Goal: Task Accomplishment & Management: Manage account settings

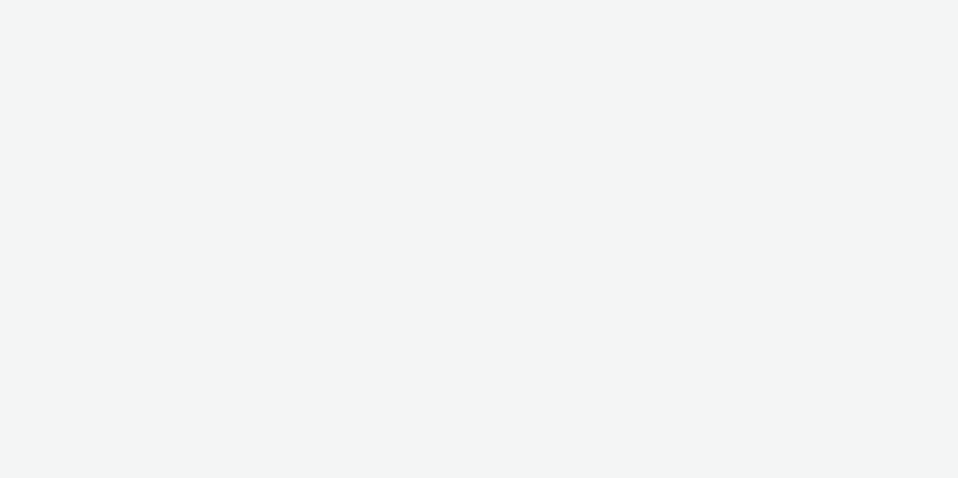
select select "a1548b1e-0fde-418e-992c-2e089afb3761"
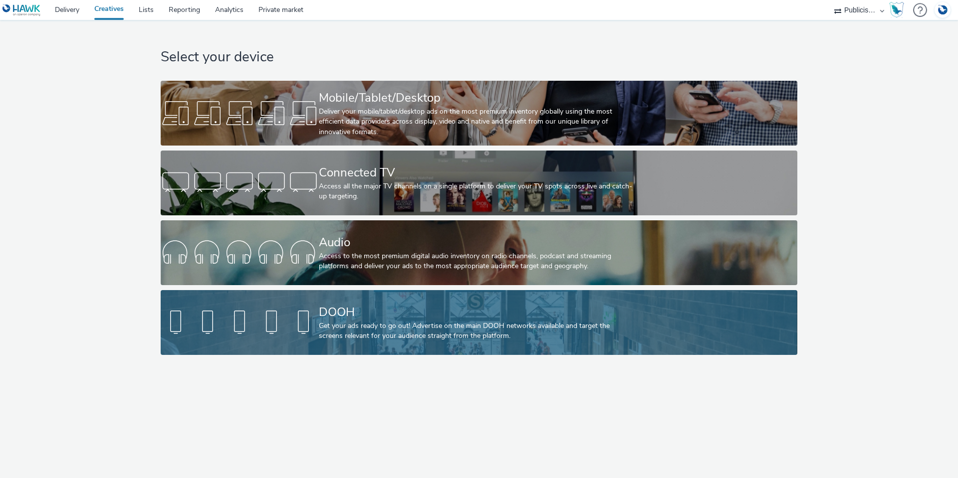
click at [360, 315] on div "DOOH" at bounding box center [477, 312] width 316 height 17
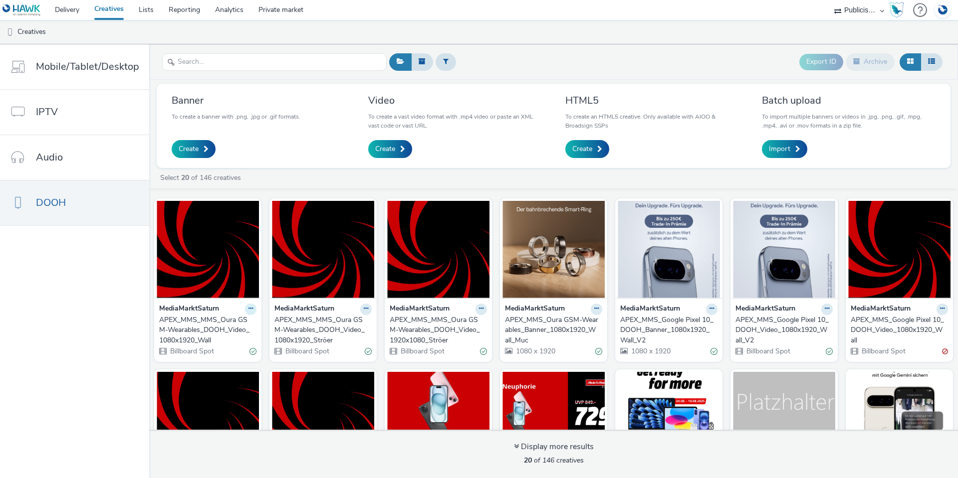
click at [248, 308] on icon at bounding box center [250, 309] width 4 height 6
click at [278, 177] on div "Select 20 of 146 creatives" at bounding box center [556, 178] width 794 height 10
click at [248, 312] on icon at bounding box center [250, 309] width 4 height 6
click at [594, 310] on icon at bounding box center [596, 309] width 4 height 6
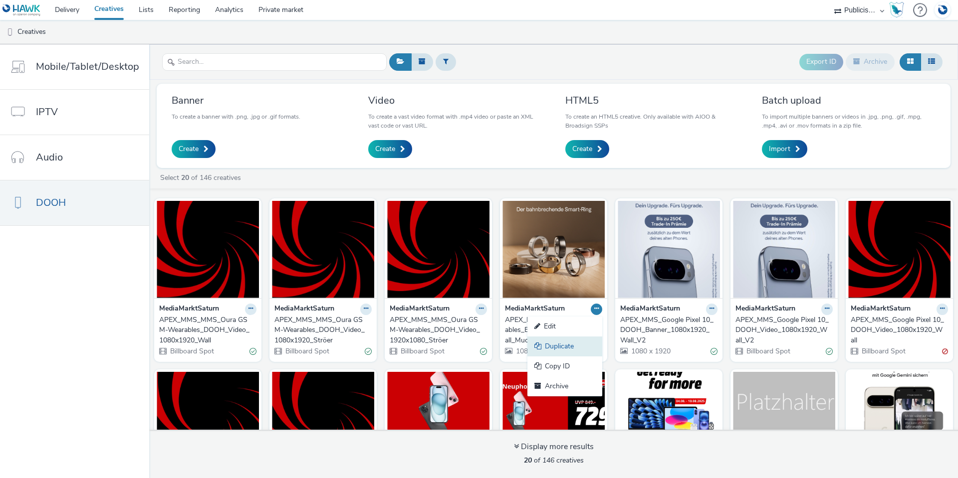
click at [579, 350] on link "Duplicate" at bounding box center [564, 347] width 75 height 20
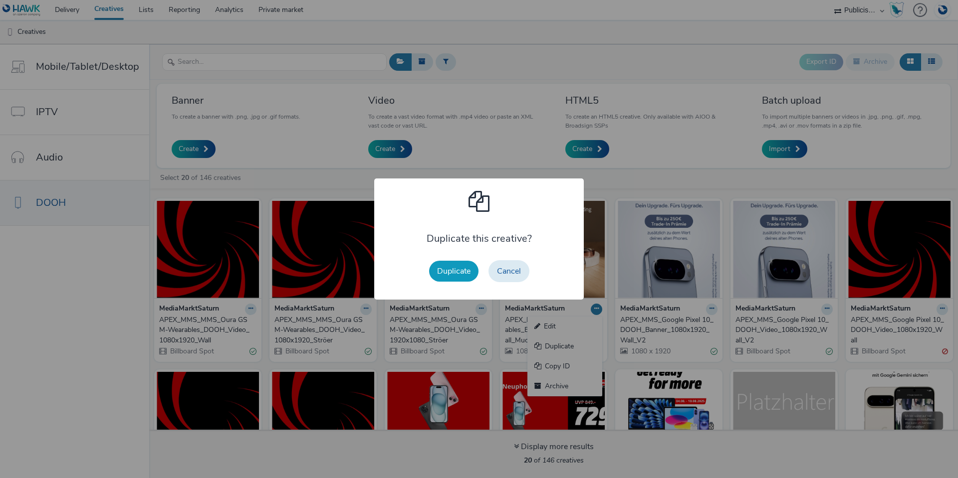
click at [460, 273] on button "Duplicate" at bounding box center [453, 271] width 49 height 21
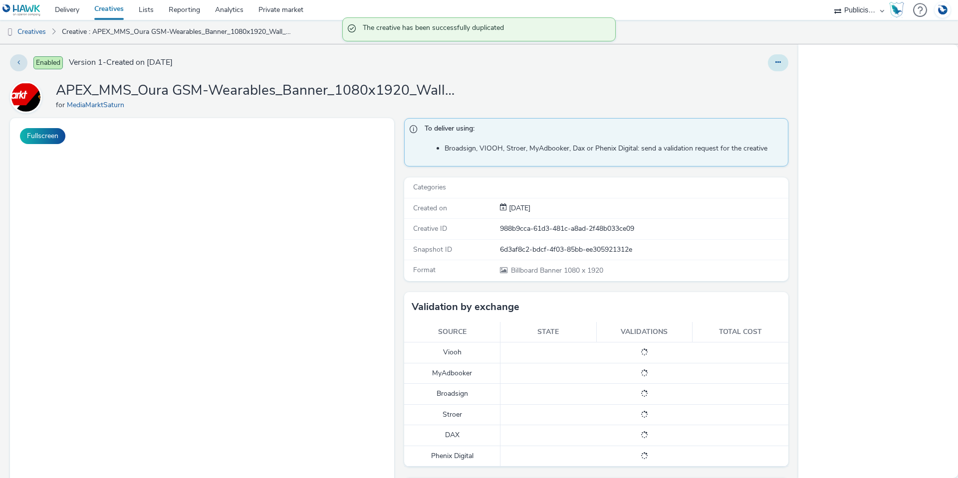
click at [775, 63] on icon at bounding box center [777, 62] width 5 height 7
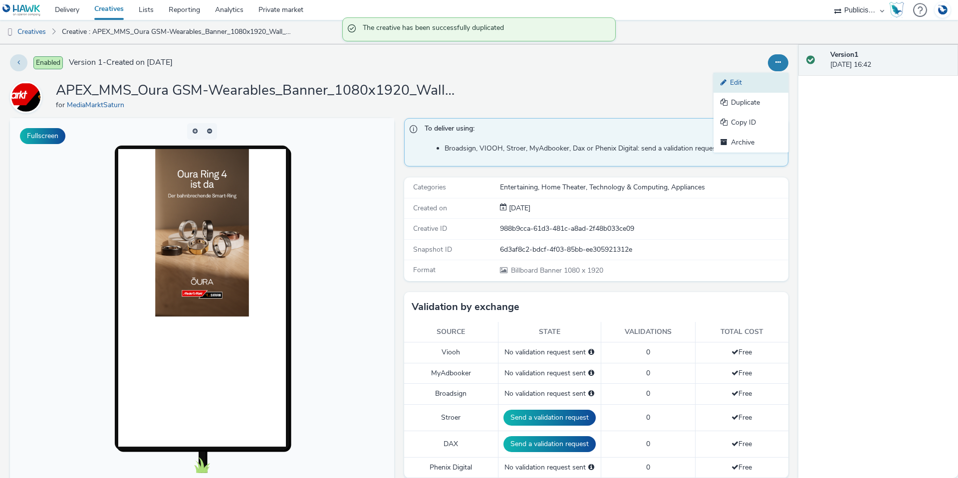
click at [735, 84] on link "Edit" at bounding box center [750, 83] width 75 height 20
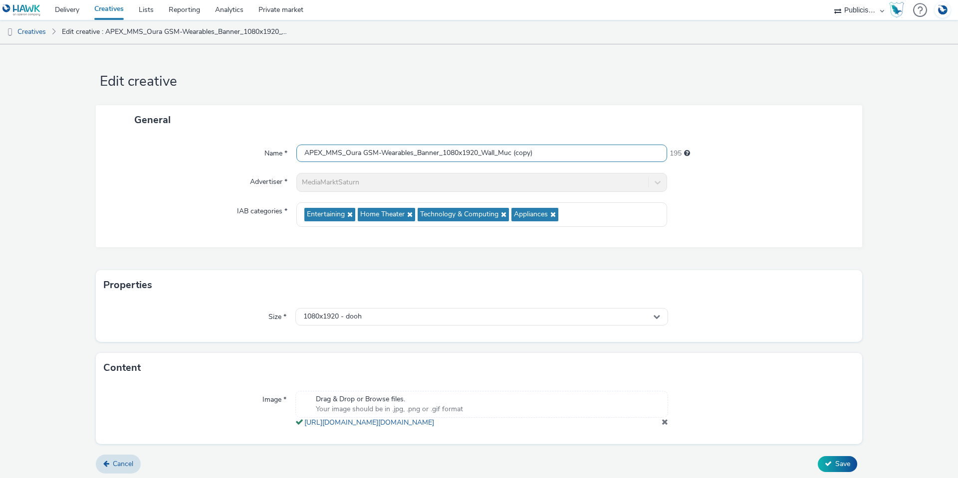
drag, startPoint x: 345, startPoint y: 154, endPoint x: 370, endPoint y: 153, distance: 24.9
click at [370, 153] on input "APEX_MMS_Oura GSM-Wearables_Banner_1080x1920_Wall_Muc (copy)" at bounding box center [481, 153] width 371 height 17
click at [361, 154] on input "APEX_MMS_Oura GSM-Wearables_Banner_1080x1920_Wall_Muc (copy)" at bounding box center [481, 153] width 371 height 17
drag, startPoint x: 411, startPoint y: 153, endPoint x: 343, endPoint y: 151, distance: 67.4
click at [343, 151] on input "APEX_MMS_Oura GSM-Wearables_Banner_1080x1920_Wall_Muc (copy)" at bounding box center [481, 153] width 371 height 17
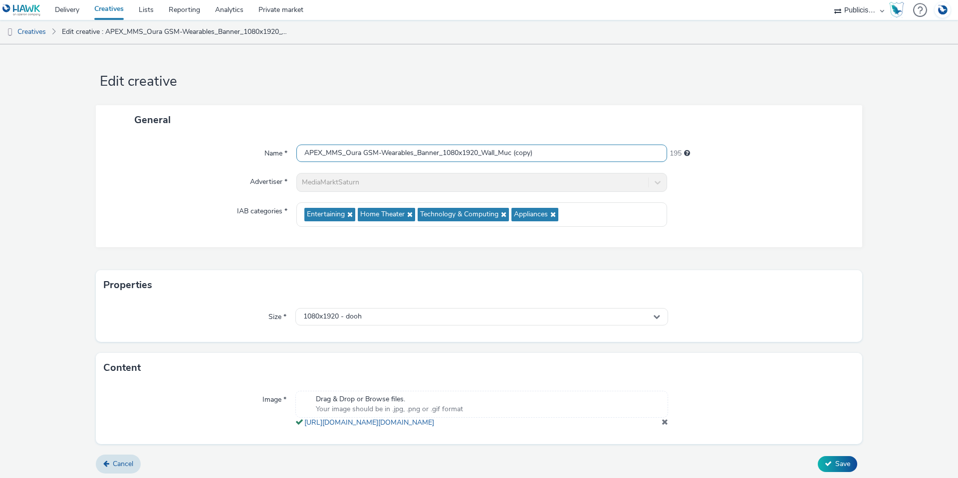
paste input "Qualcomm Q325"
drag, startPoint x: 526, startPoint y: 154, endPoint x: 496, endPoint y: 153, distance: 29.4
click at [496, 153] on input "APEX_MMS_Qualcomm Q325_Banner_1080x1920_Wall_Muc (copy)" at bounding box center [481, 153] width 371 height 17
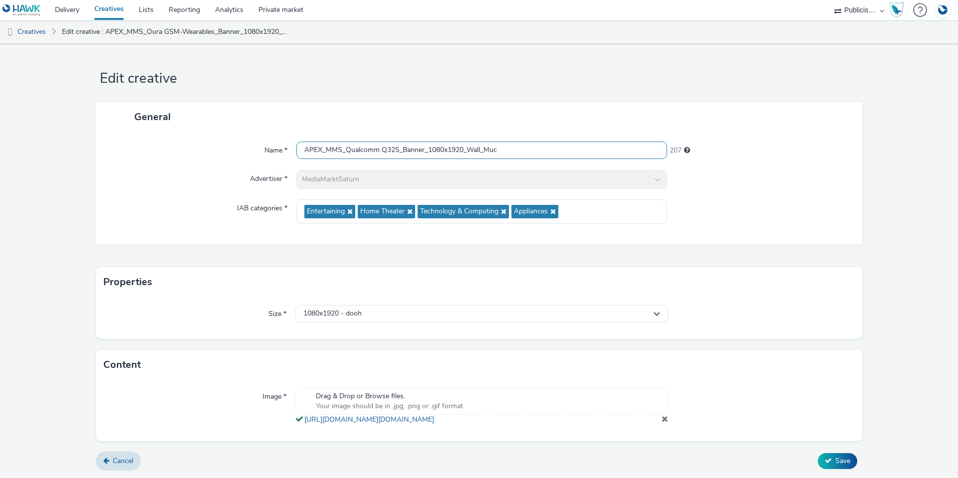
scroll to position [13, 0]
type input "APEX_MMS_Qualcomm Q325_Banner_1080x1920_Wall_Muc"
click at [661, 418] on span at bounding box center [664, 419] width 6 height 8
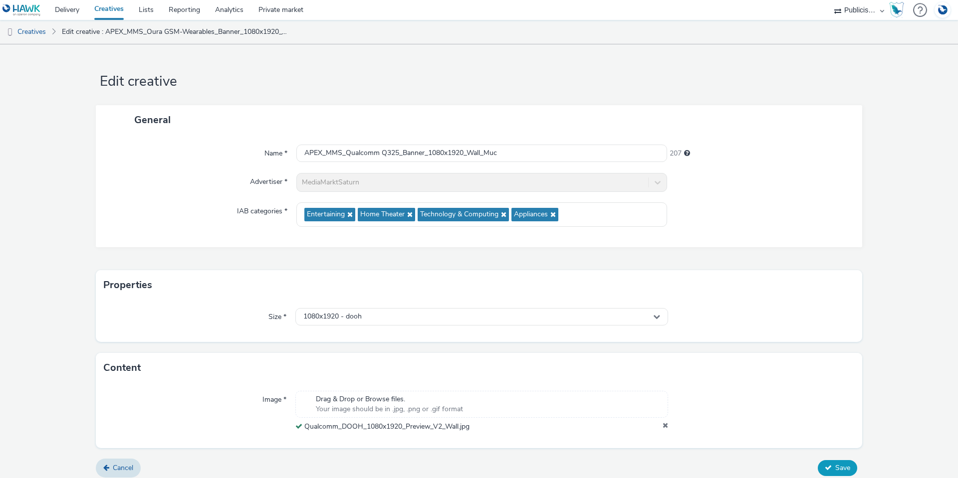
click at [835, 471] on span "Save" at bounding box center [842, 467] width 15 height 9
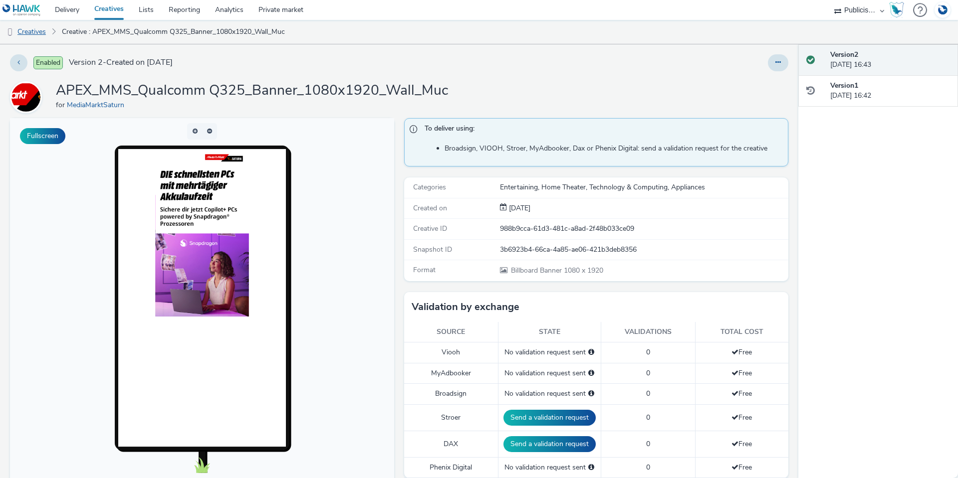
click at [36, 35] on link "Creatives" at bounding box center [25, 32] width 51 height 24
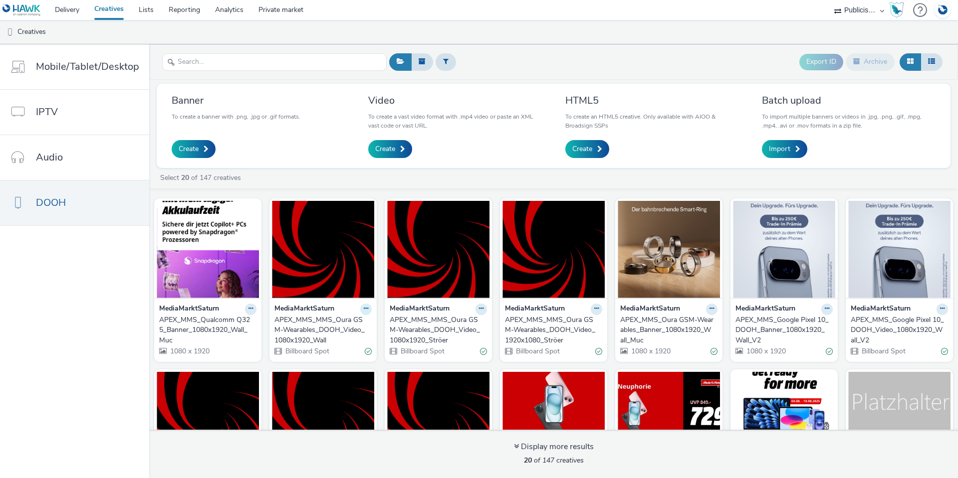
drag, startPoint x: 360, startPoint y: 308, endPoint x: 366, endPoint y: 311, distance: 6.9
click at [366, 311] on button at bounding box center [365, 309] width 11 height 11
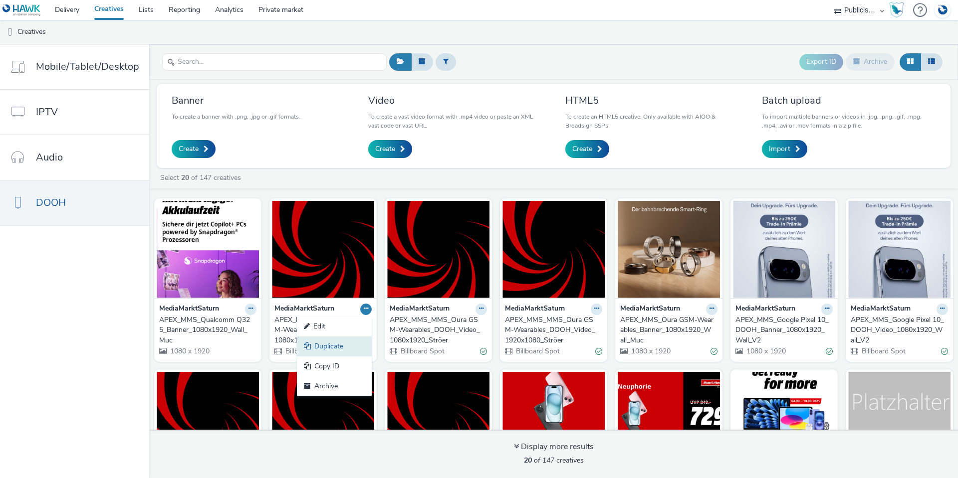
click at [332, 347] on link "Duplicate" at bounding box center [334, 347] width 75 height 20
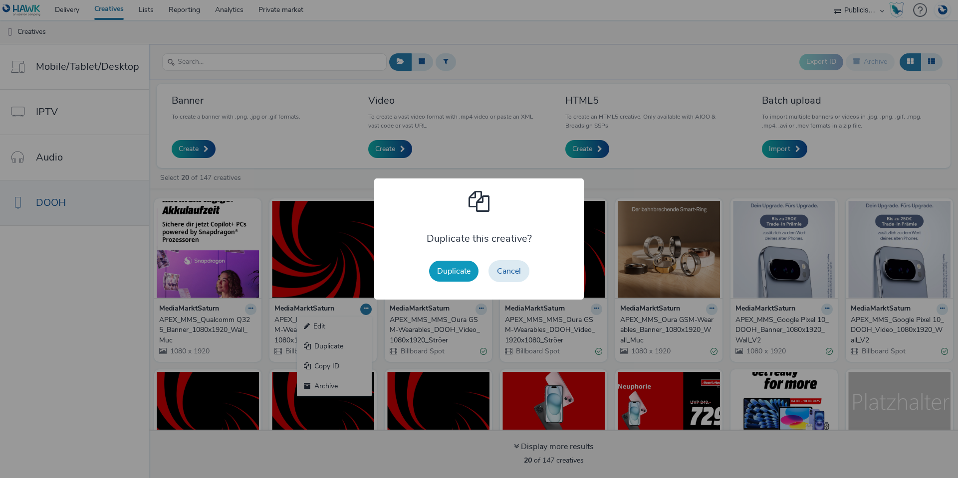
click at [449, 268] on button "Duplicate" at bounding box center [453, 271] width 49 height 21
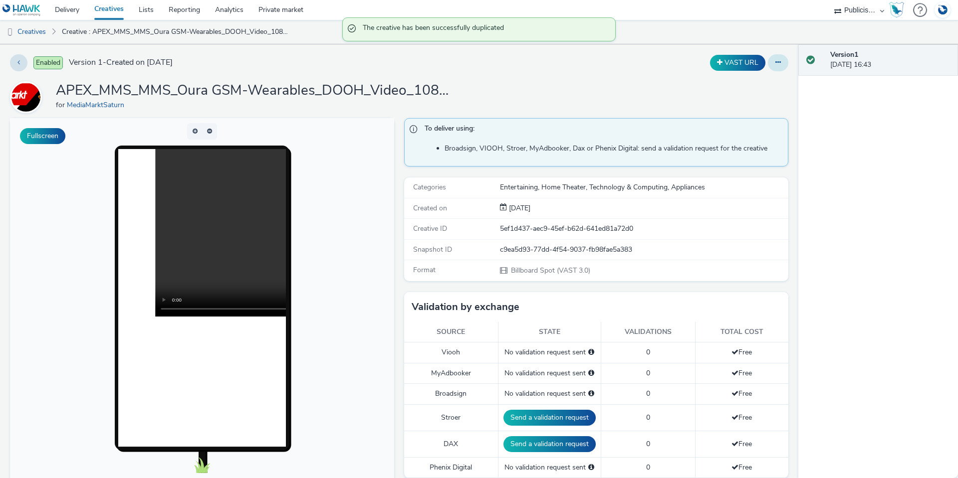
click at [775, 63] on icon at bounding box center [777, 62] width 5 height 7
click at [736, 80] on link "Edit" at bounding box center [750, 83] width 75 height 20
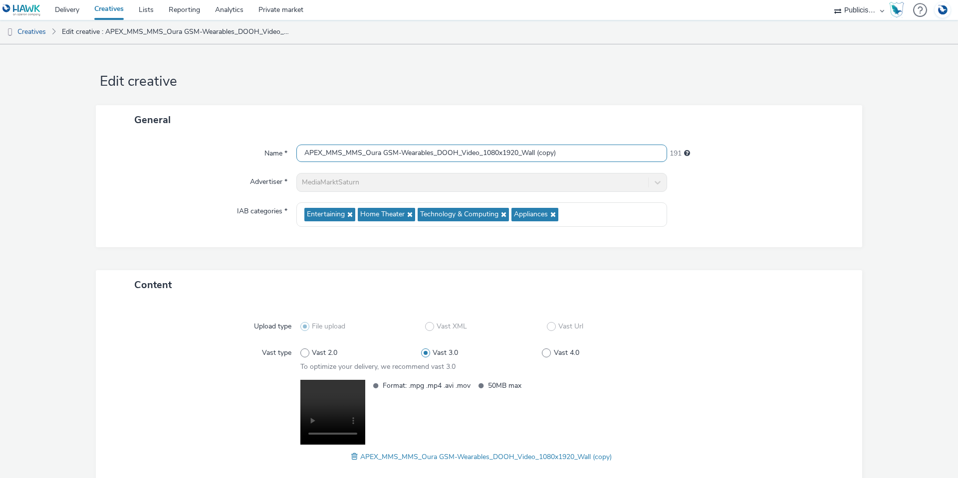
drag, startPoint x: 430, startPoint y: 153, endPoint x: 362, endPoint y: 152, distance: 68.8
click at [362, 152] on input "APEX_MMS_MMS_Oura GSM-Wearables_DOOH_Video_1080x1920_Wall (copy)" at bounding box center [481, 153] width 371 height 17
paste input "Qualcomm Q325"
drag, startPoint x: 545, startPoint y: 150, endPoint x: 518, endPoint y: 153, distance: 26.6
click at [518, 153] on input "APEX_MMS_MMS_Qualcomm Q325_DOOH_Video_1080x1920_Wall (copy)" at bounding box center [481, 153] width 371 height 17
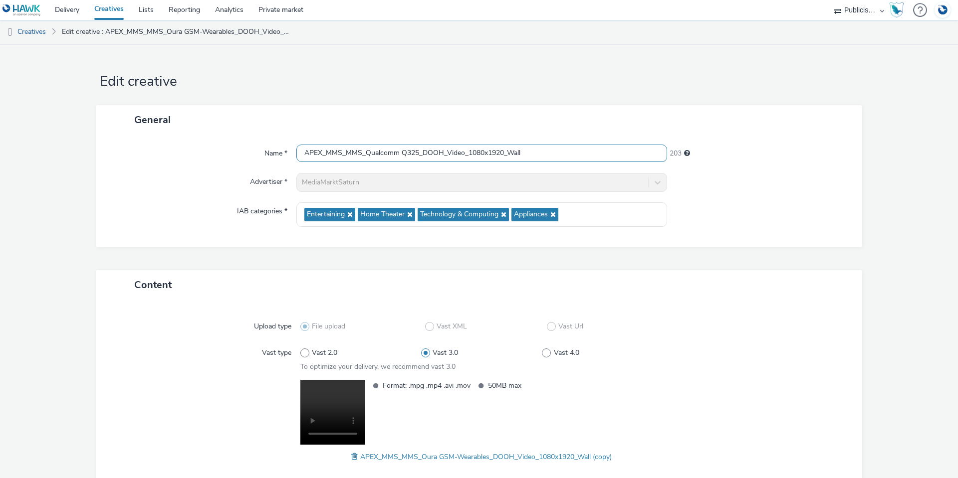
type input "APEX_MMS_MMS_Qualcomm Q325_DOOH_Video_1080x1920_Wall"
click at [131, 177] on div "Advertiser *" at bounding box center [201, 182] width 191 height 19
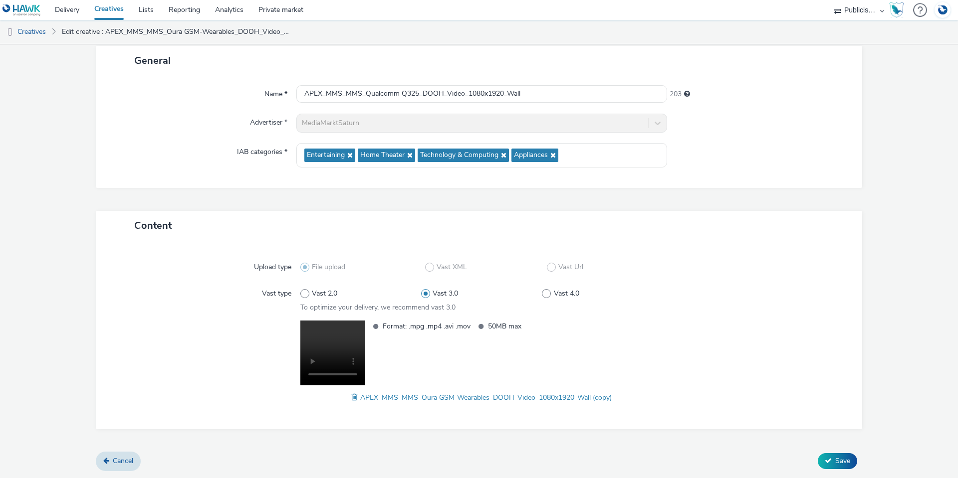
click at [351, 397] on span at bounding box center [355, 397] width 9 height 11
click at [839, 460] on span "Save" at bounding box center [842, 460] width 15 height 9
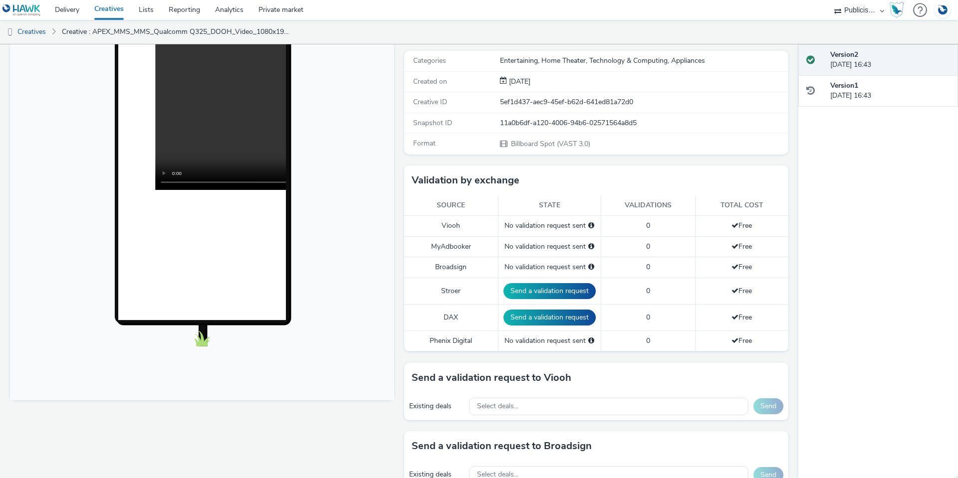
scroll to position [150, 0]
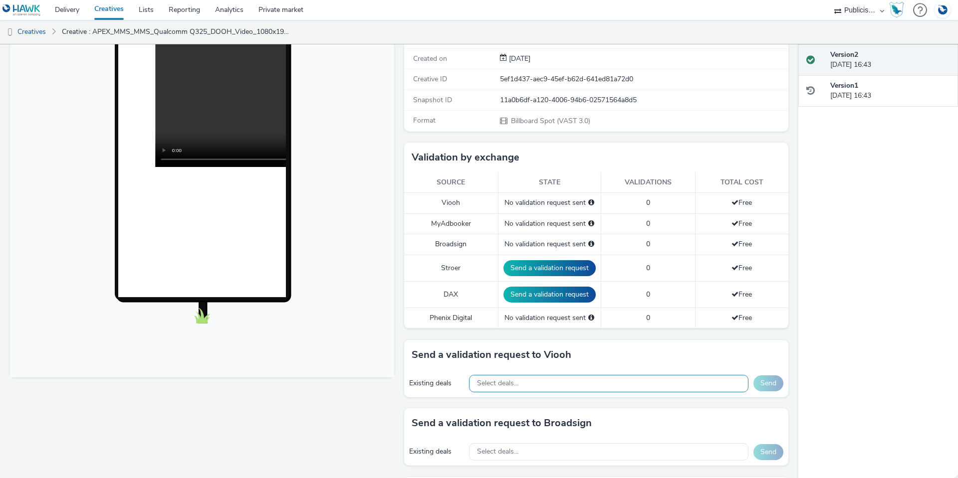
click at [509, 388] on div "Select deals..." at bounding box center [608, 383] width 279 height 17
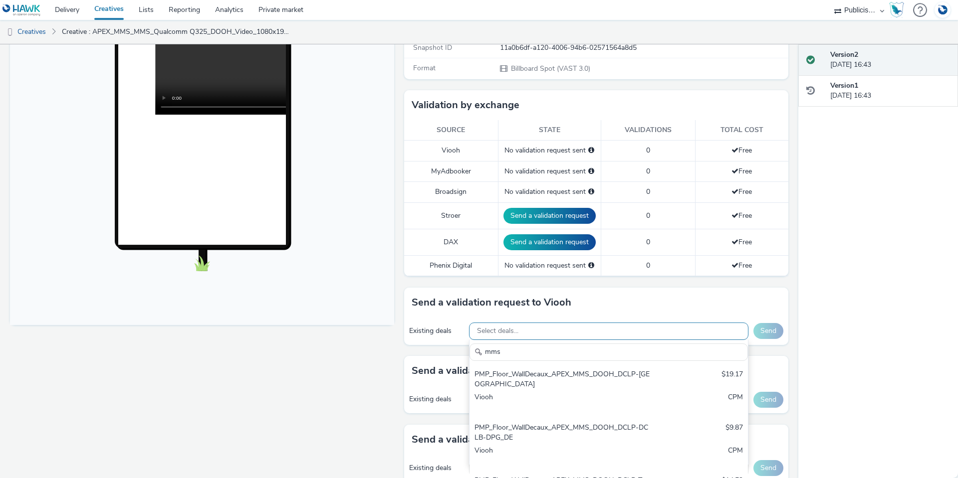
scroll to position [299, 0]
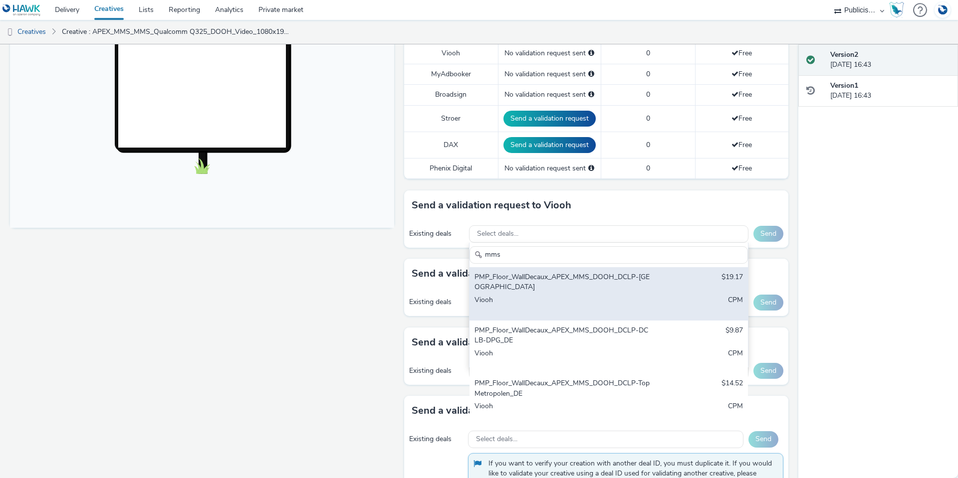
type input "mms"
click at [521, 296] on div "Viooh" at bounding box center [562, 305] width 177 height 20
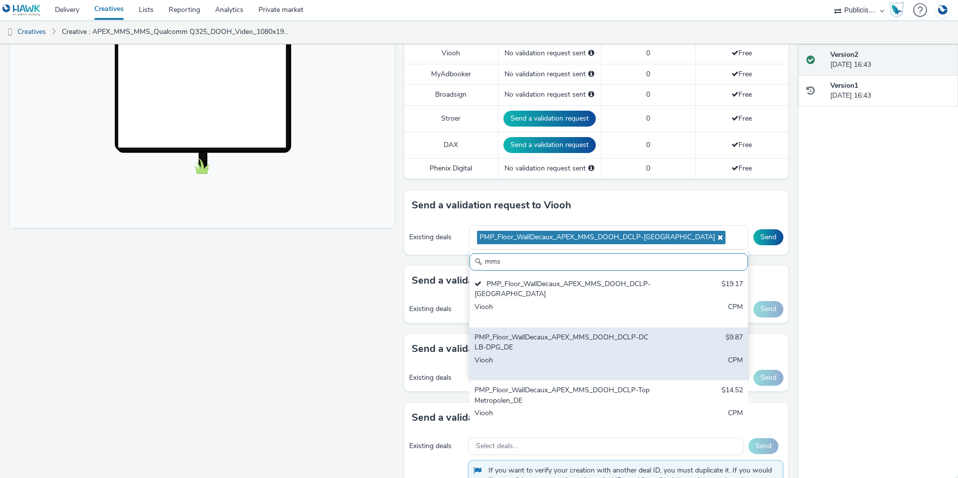
click at [523, 341] on div "PMP_Floor_WallDecaux_APEX_MMS_DOOH_DCLP-DCLB-DPG_DE" at bounding box center [562, 343] width 177 height 20
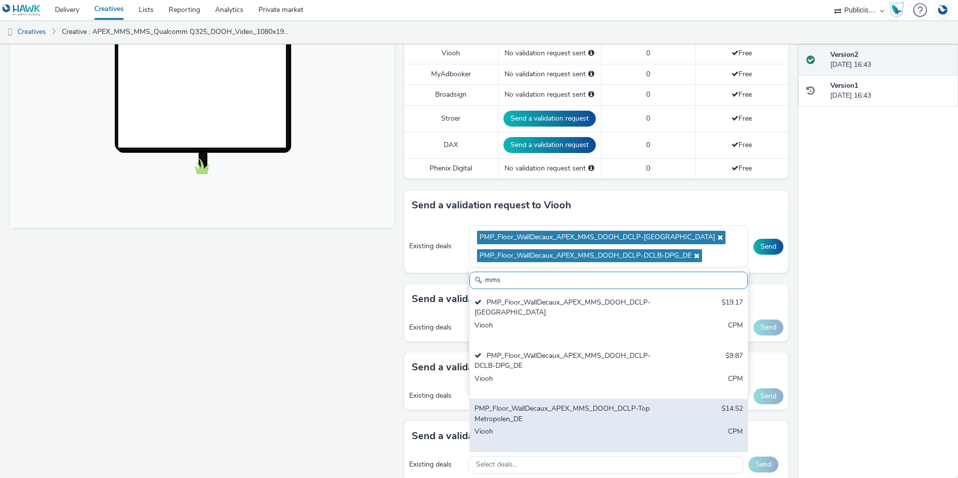
click at [522, 411] on div "PMP_Floor_WallDecaux_APEX_MMS_DOOH_DCLP-TopMetropolen_DE" at bounding box center [562, 414] width 177 height 20
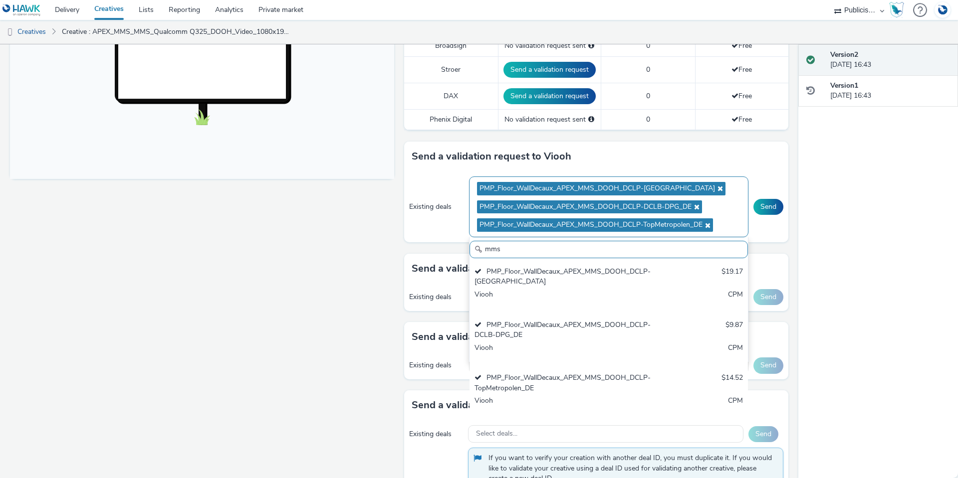
scroll to position [349, 0]
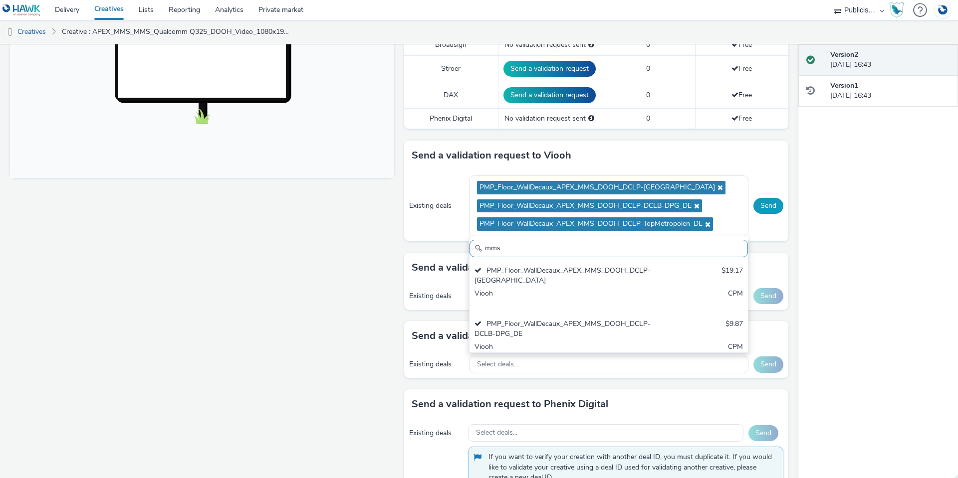
click at [764, 208] on button "Send" at bounding box center [768, 206] width 30 height 16
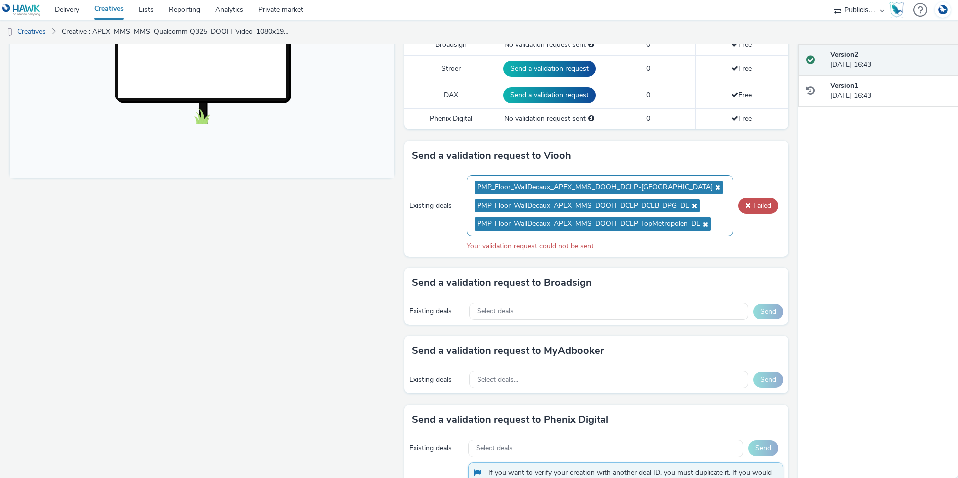
click at [712, 188] on icon at bounding box center [716, 187] width 8 height 7
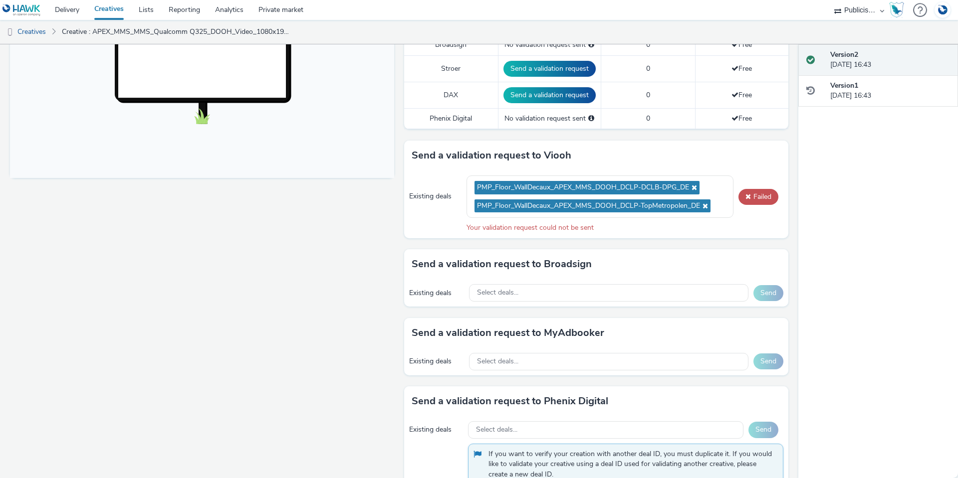
click at [741, 206] on div "Existing deals PMP_Floor_WallDecaux_APEX_MMS_DOOH_DCLP-DCLB-DPG_DE PMP_Floor_Wa…" at bounding box center [596, 205] width 384 height 68
click at [749, 198] on button "Failed" at bounding box center [758, 197] width 40 height 16
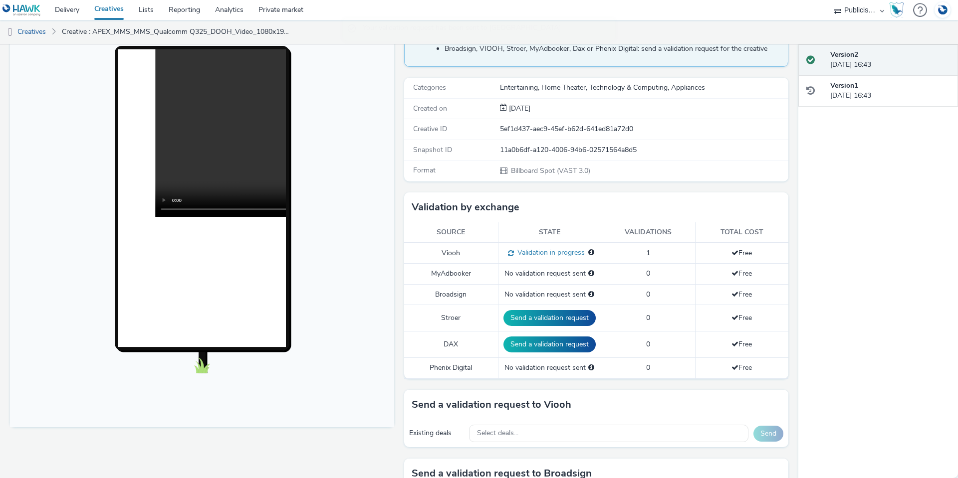
scroll to position [0, 0]
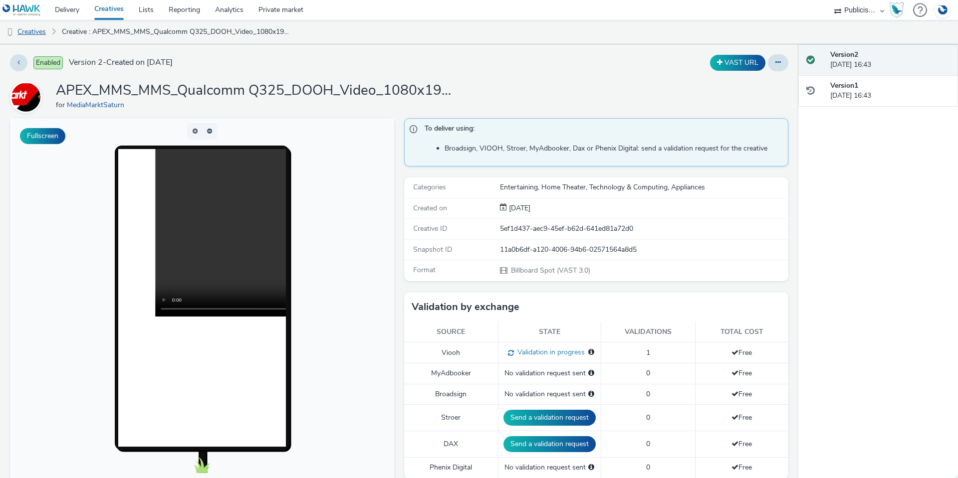
drag, startPoint x: 43, startPoint y: 27, endPoint x: 46, endPoint y: 35, distance: 8.5
click at [43, 27] on link "Creatives" at bounding box center [25, 32] width 51 height 24
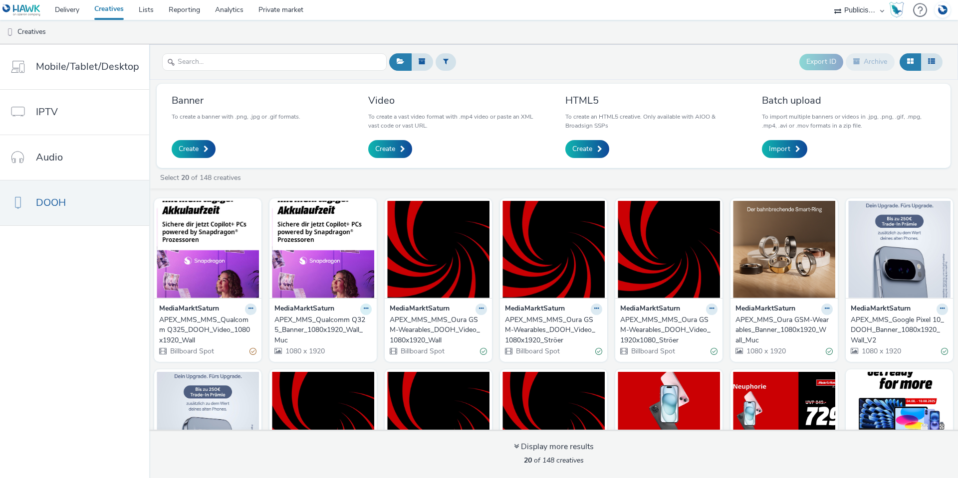
click at [364, 308] on icon at bounding box center [366, 309] width 4 height 6
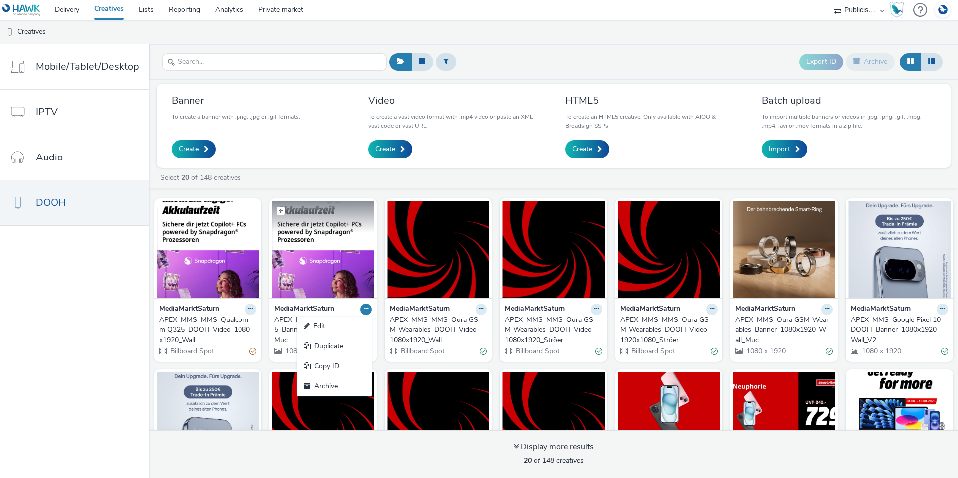
click at [324, 277] on img at bounding box center [323, 249] width 102 height 97
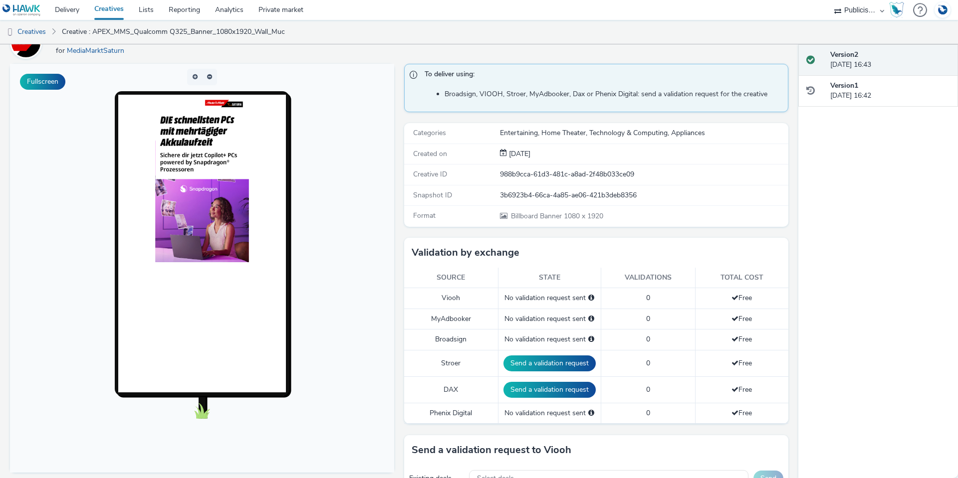
scroll to position [200, 0]
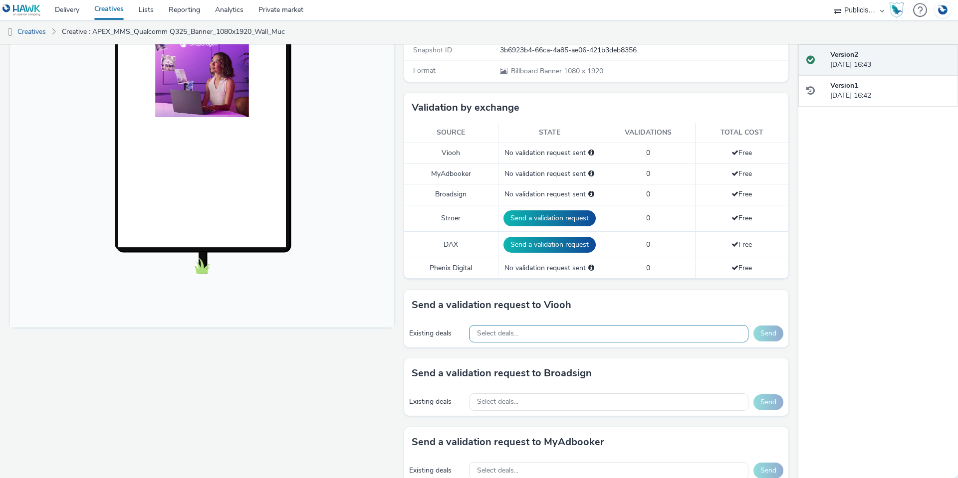
click at [571, 335] on div "Select deals..." at bounding box center [608, 333] width 279 height 17
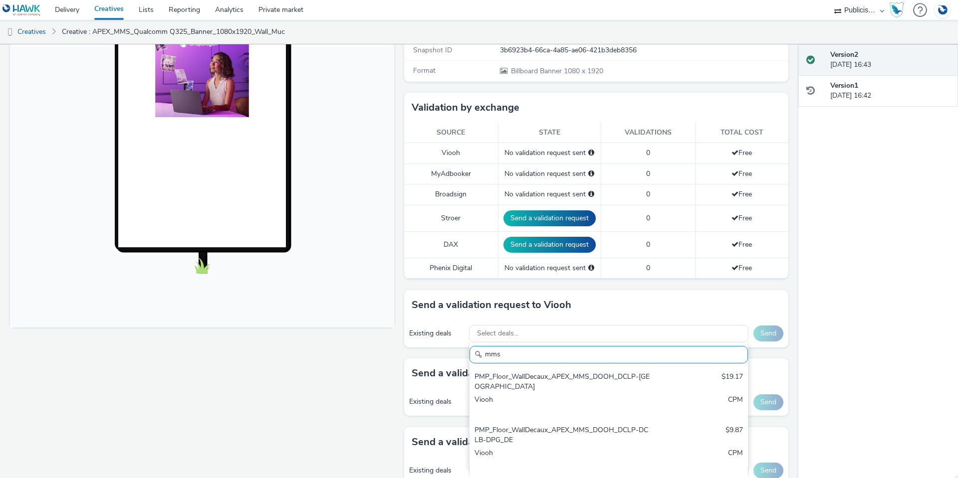
scroll to position [299, 0]
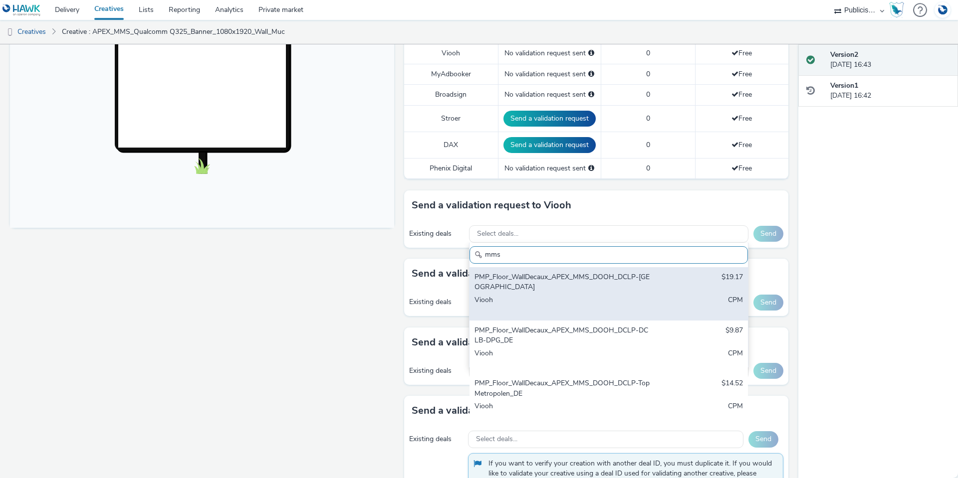
type input "mms"
click at [580, 295] on div "Viooh" at bounding box center [562, 305] width 177 height 20
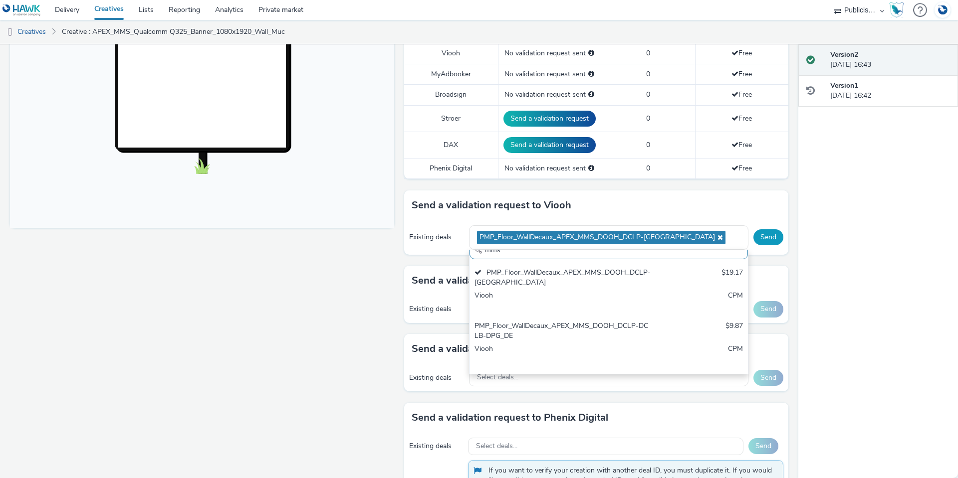
click at [761, 233] on button "Send" at bounding box center [768, 237] width 30 height 16
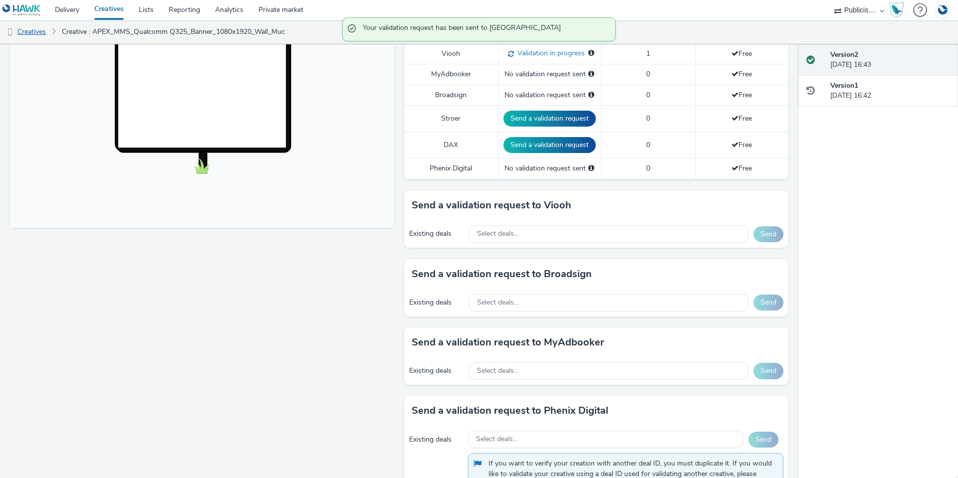
click at [33, 31] on link "Creatives" at bounding box center [25, 32] width 51 height 24
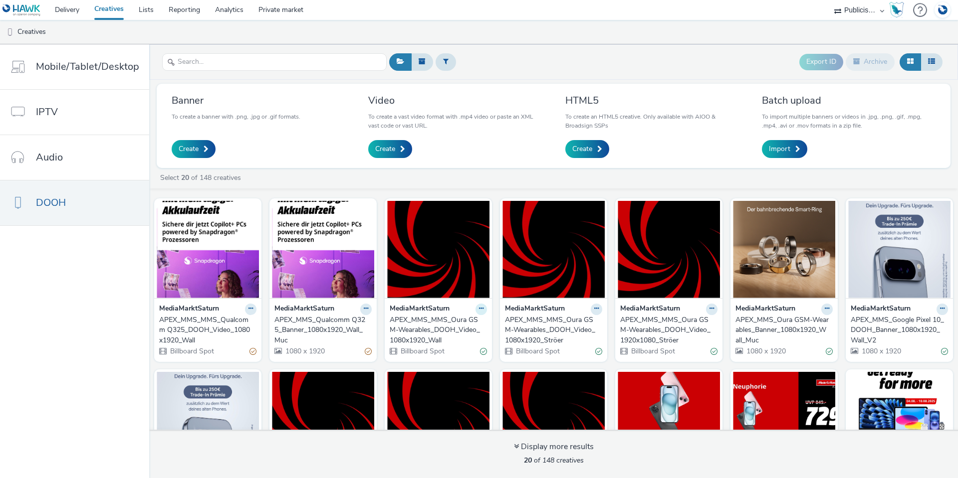
click at [479, 308] on icon at bounding box center [481, 309] width 4 height 6
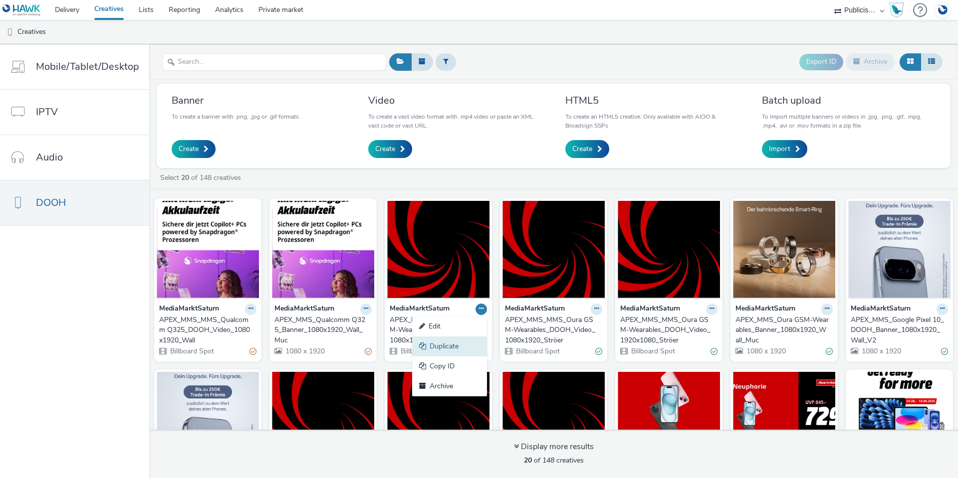
click at [463, 345] on link "Duplicate" at bounding box center [449, 347] width 75 height 20
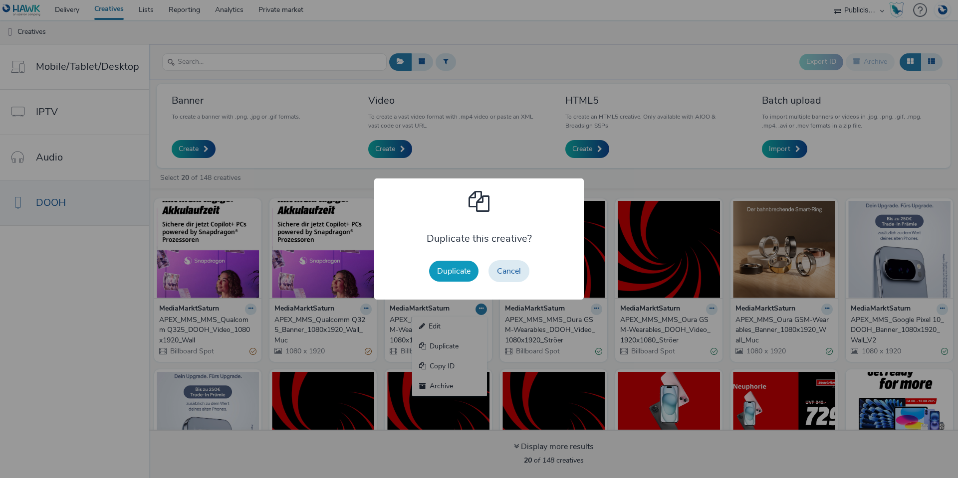
click at [454, 275] on button "Duplicate" at bounding box center [453, 271] width 49 height 21
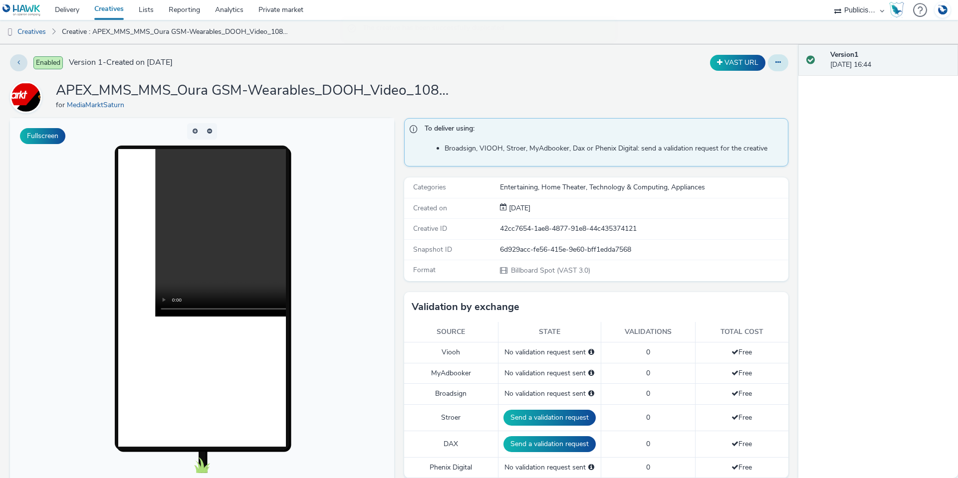
click at [768, 63] on button at bounding box center [778, 62] width 20 height 17
click at [738, 74] on link "Edit" at bounding box center [750, 83] width 75 height 20
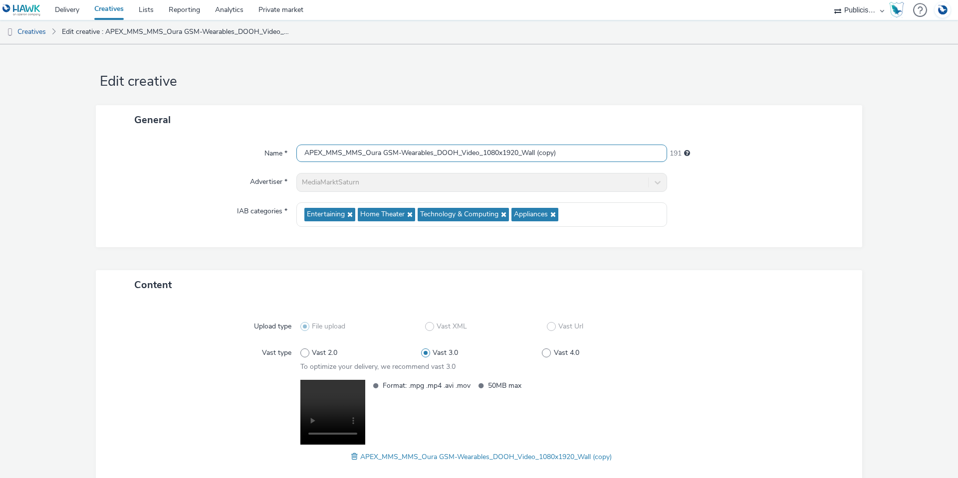
drag, startPoint x: 345, startPoint y: 152, endPoint x: 383, endPoint y: 154, distance: 37.9
click at [383, 154] on input "APEX_MMS_MMS_Oura GSM-Wearables_DOOH_Video_1080x1920_Wall (copy)" at bounding box center [481, 153] width 371 height 17
click at [375, 155] on input "APEX_MMS_MMS_Oura GSM-Wearables_DOOH_Video_1080x1920_Wall (copy)" at bounding box center [481, 153] width 371 height 17
drag, startPoint x: 345, startPoint y: 153, endPoint x: 432, endPoint y: 153, distance: 87.3
click at [432, 153] on input "APEX_MMS_MMS_Oura GSM-Wearables_DOOH_Video_1080x1920_Wall (copy)" at bounding box center [481, 153] width 371 height 17
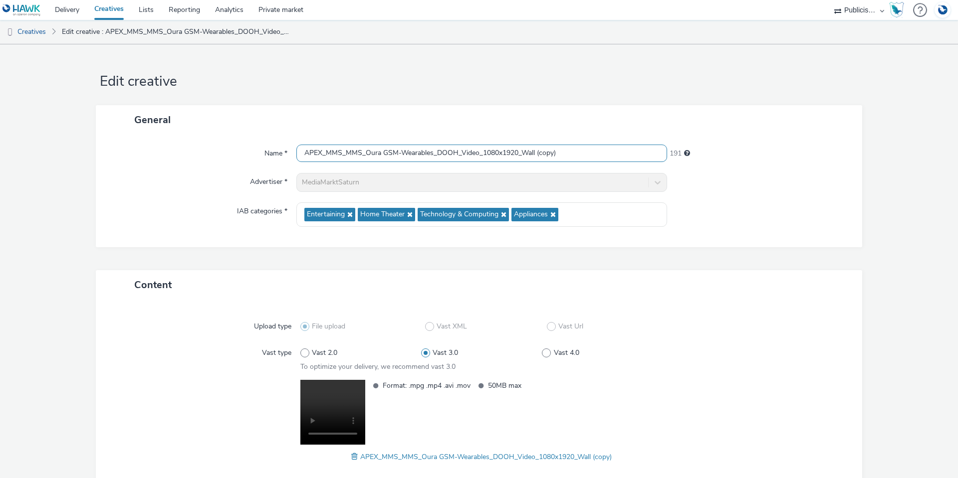
paste input "Qualcomm Q325"
drag, startPoint x: 515, startPoint y: 156, endPoint x: 489, endPoint y: 155, distance: 26.5
click at [489, 155] on input "APEX_MMS_Qualcomm Q325_DOOH_Video_1080x1920_Wall (copy)" at bounding box center [481, 153] width 371 height 17
type input "APEX_MMS_Qualcomm Q325_DOOH_Video_1080x1920_Ströer"
click at [134, 163] on div "Name * APEX_MMS_Qualcomm Q325_DOOH_Video_1080x1920_Ströer 205 Advertiser * Medi…" at bounding box center [479, 191] width 766 height 113
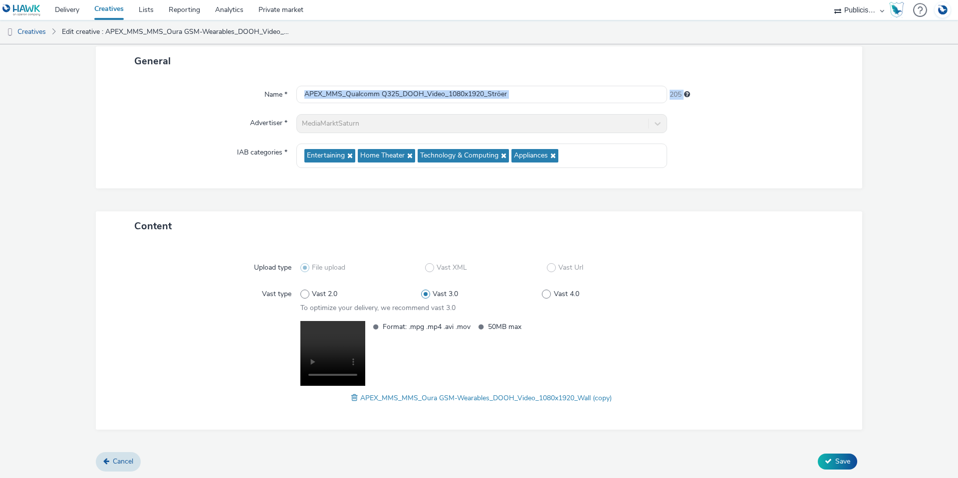
scroll to position [59, 0]
click at [199, 217] on div "Content" at bounding box center [479, 225] width 766 height 29
click at [346, 401] on div "APEX_MMS_MMS_Oura GSM-Wearables_DOOH_Video_1080x1920_Wall (copy)" at bounding box center [481, 398] width 363 height 12
click at [352, 396] on span at bounding box center [355, 397] width 9 height 11
click at [835, 463] on span "Save" at bounding box center [842, 460] width 15 height 9
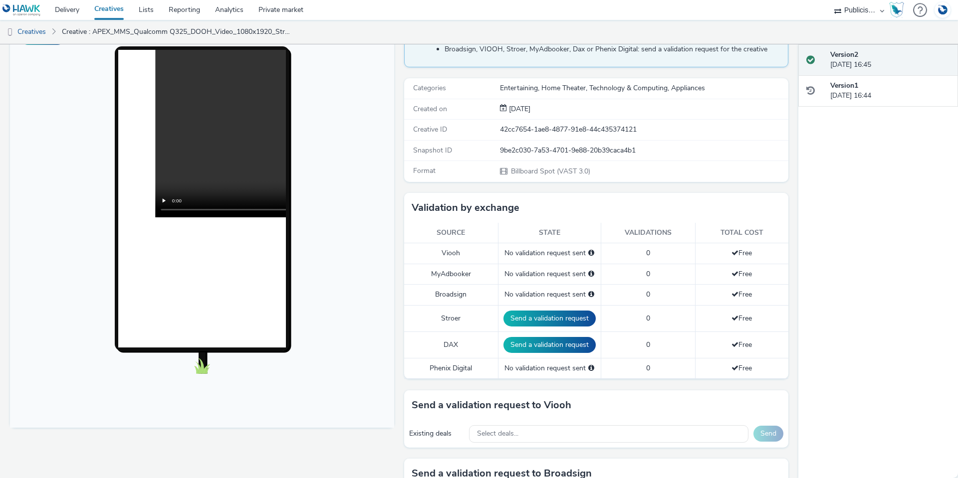
scroll to position [100, 0]
click at [525, 320] on button "Send a validation request" at bounding box center [549, 318] width 92 height 16
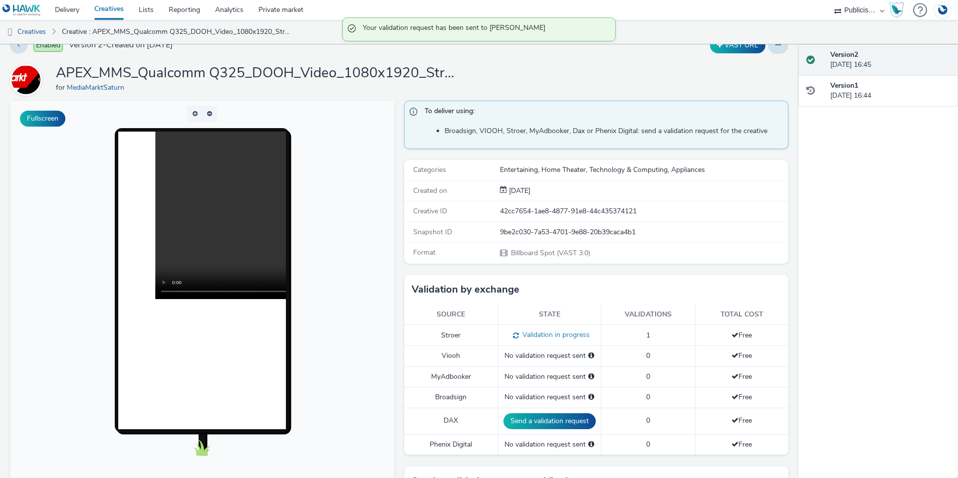
scroll to position [0, 0]
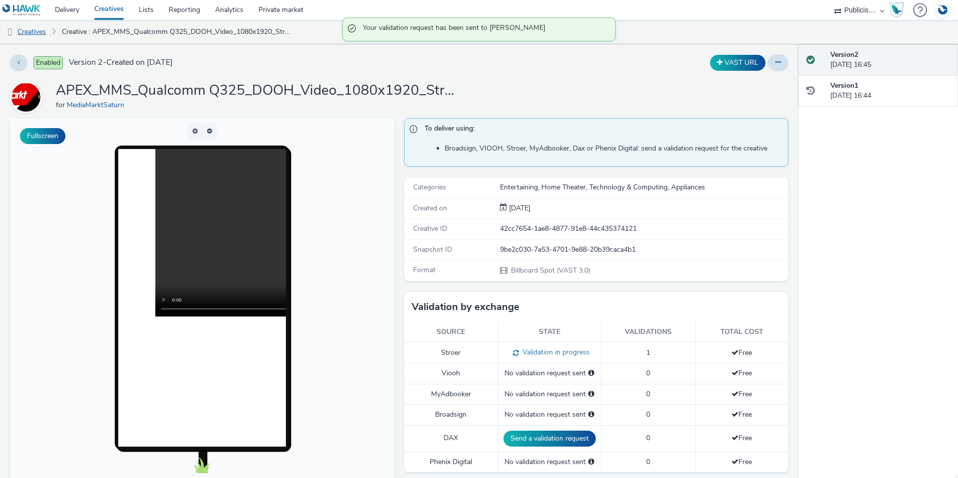
click at [40, 31] on link "Creatives" at bounding box center [25, 32] width 51 height 24
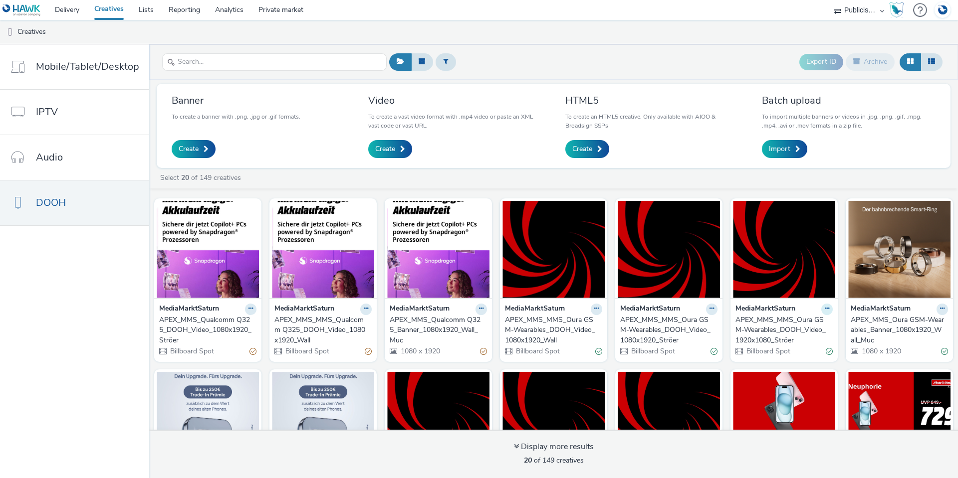
click at [824, 311] on icon at bounding box center [826, 309] width 4 height 6
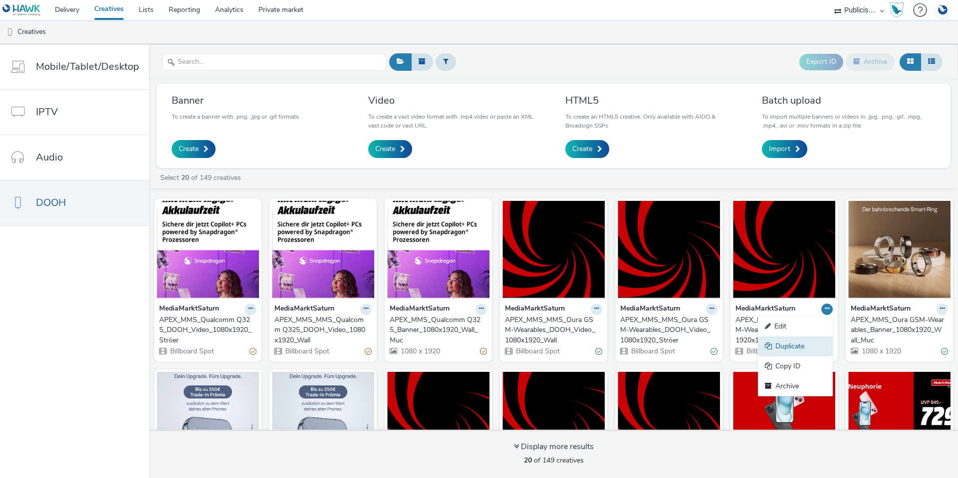
click at [794, 347] on link "Duplicate" at bounding box center [795, 347] width 75 height 20
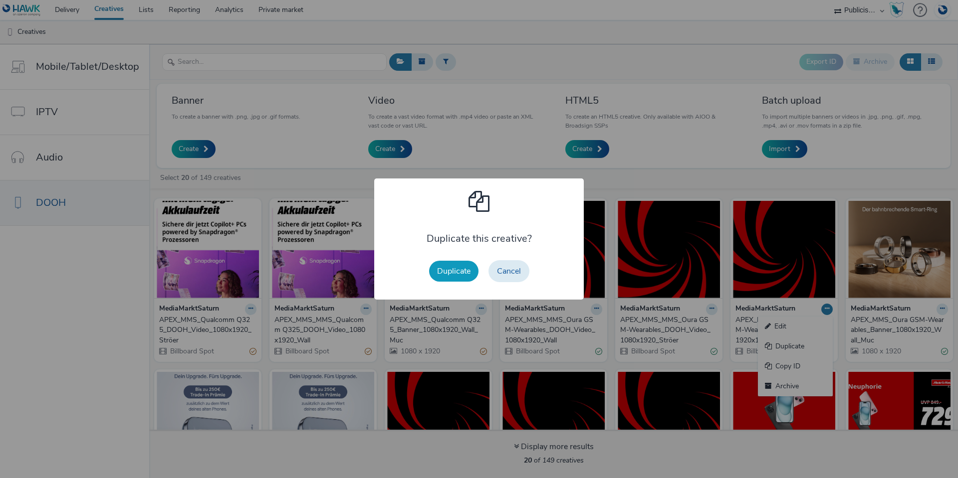
click at [457, 265] on button "Duplicate" at bounding box center [453, 271] width 49 height 21
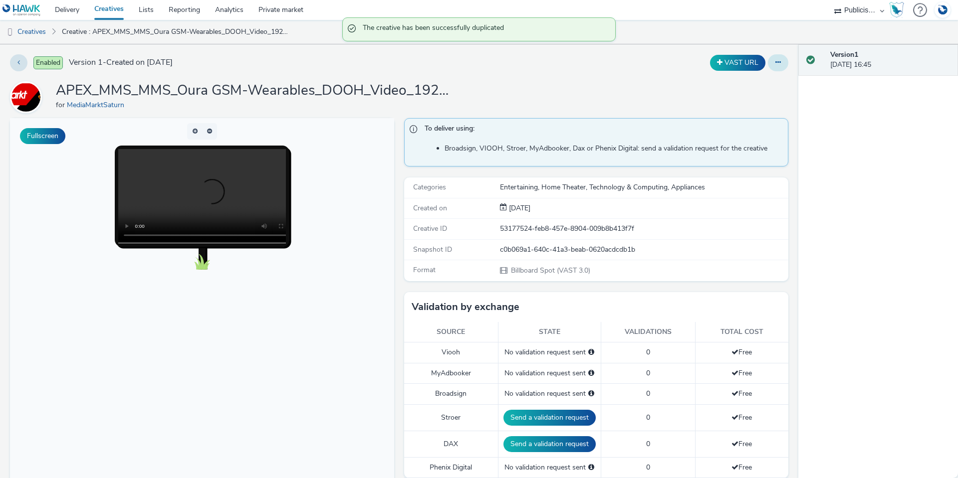
click at [775, 61] on icon at bounding box center [777, 62] width 5 height 7
click at [750, 86] on link "Edit" at bounding box center [750, 83] width 75 height 20
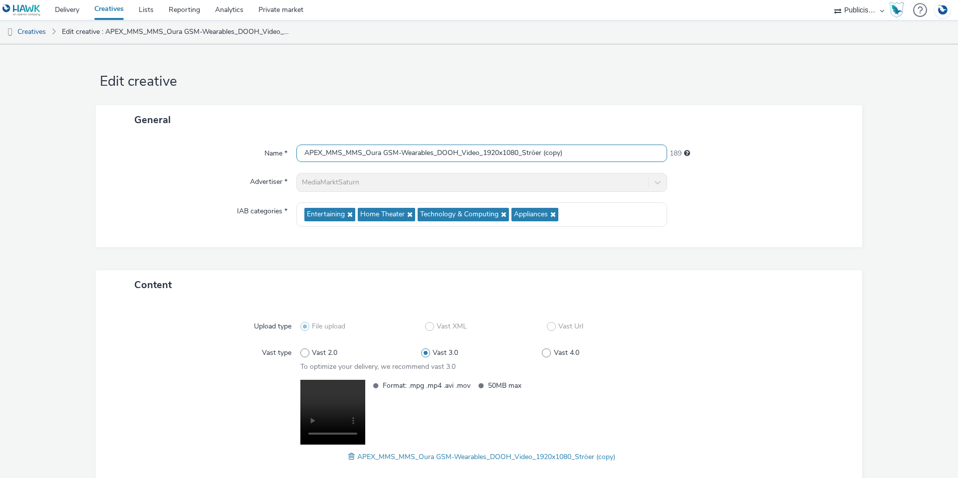
drag, startPoint x: 343, startPoint y: 153, endPoint x: 429, endPoint y: 152, distance: 86.3
click at [429, 152] on input "APEX_MMS_MMS_Oura GSM-Wearables_DOOH_Video_1920x1080_Ströer (copy)" at bounding box center [481, 153] width 371 height 17
paste input "Qualcomm Q325"
drag, startPoint x: 518, startPoint y: 153, endPoint x: 504, endPoint y: 154, distance: 14.0
click at [504, 154] on input "APEX_MMS_Qualcomm Q325_DOOH_Video_1920x1080_Ströer (copy)" at bounding box center [481, 153] width 371 height 17
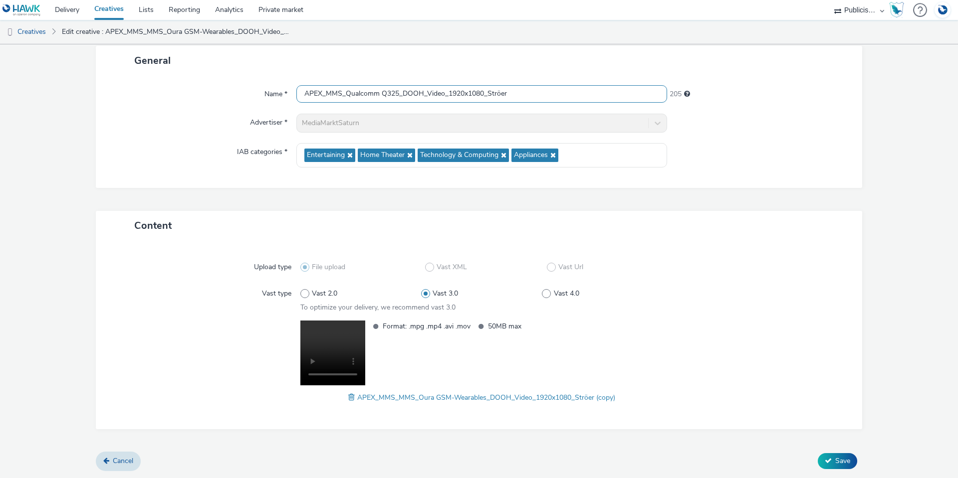
type input "APEX_MMS_Qualcomm Q325_DOOH_Video_1920x1080_Ströer"
click at [349, 400] on span at bounding box center [352, 397] width 9 height 11
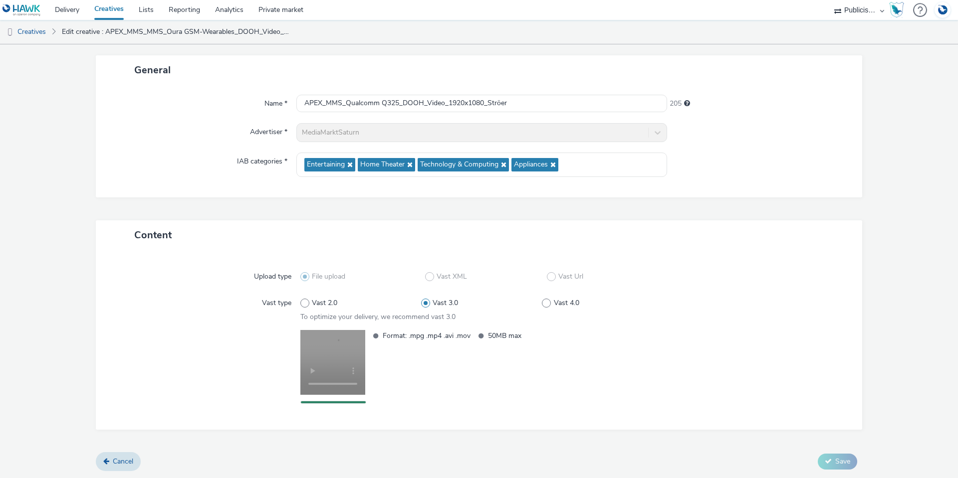
scroll to position [59, 0]
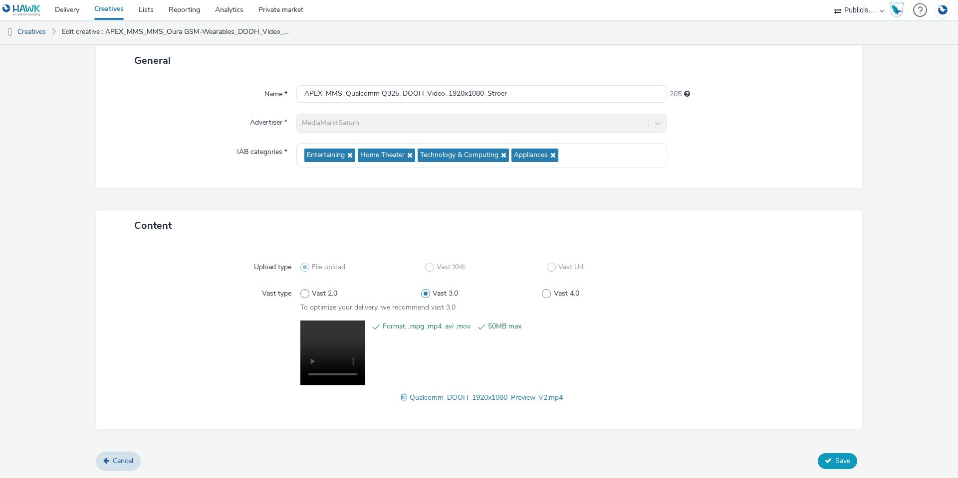
click at [835, 462] on span "Save" at bounding box center [842, 460] width 15 height 9
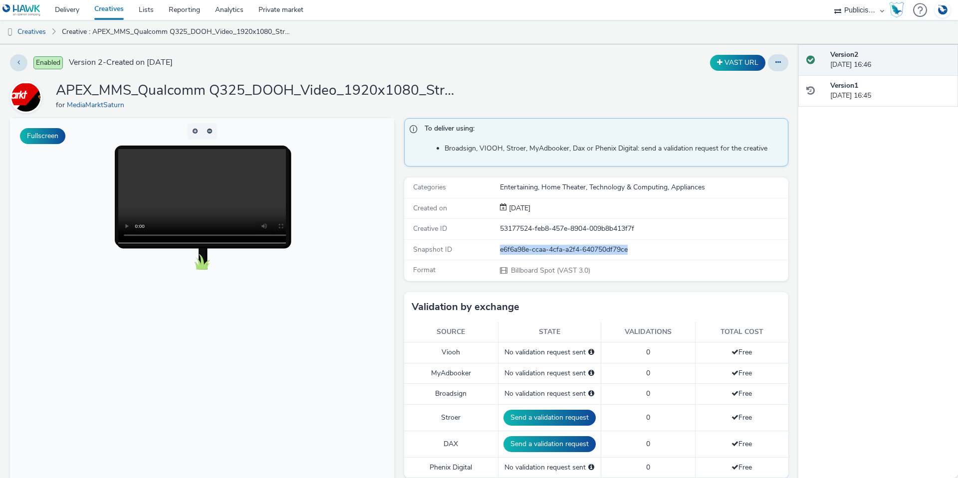
drag, startPoint x: 640, startPoint y: 254, endPoint x: 491, endPoint y: 248, distance: 149.8
click at [491, 248] on div "Snapshot ID e6f6a98e-ccaa-4cfa-a2f4-640750df79ce" at bounding box center [596, 250] width 384 height 20
copy div "e6f6a98e-ccaa-4cfa-a2f4-640750df79ce"
click at [36, 29] on link "Creatives" at bounding box center [25, 32] width 51 height 24
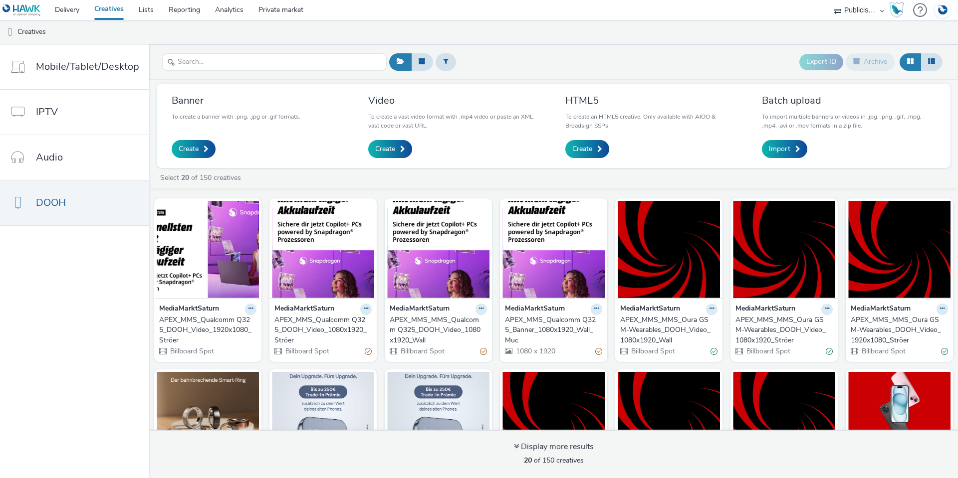
click at [324, 317] on div "APEX_MMS_Qualcomm Q325_DOOH_Video_1080x1920_Ströer" at bounding box center [320, 330] width 93 height 30
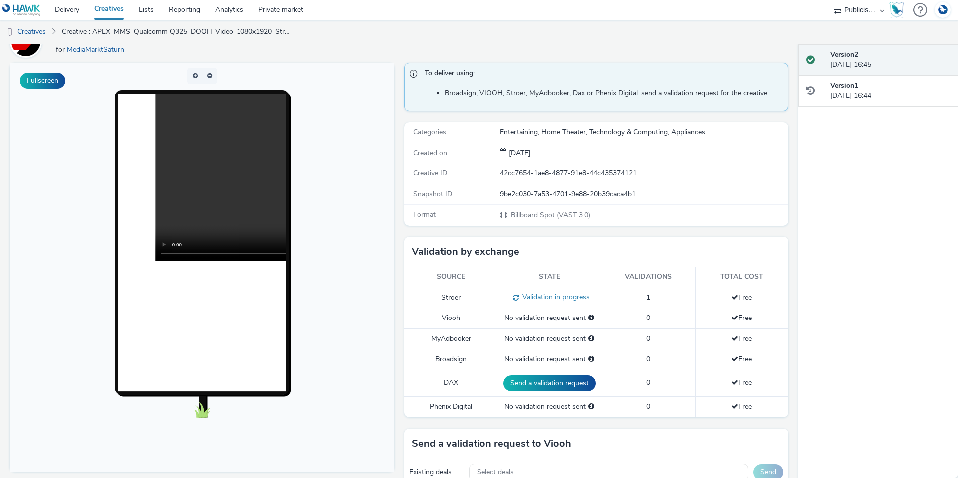
scroll to position [37, 0]
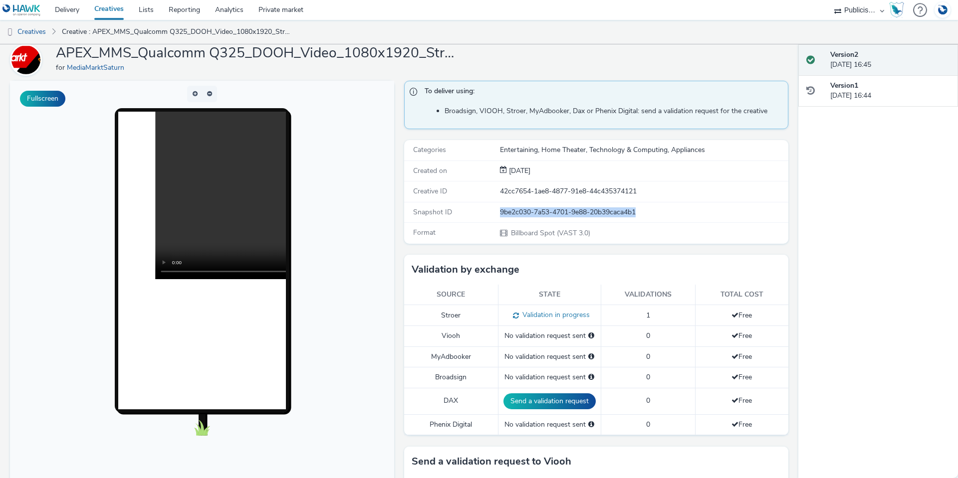
drag, startPoint x: 659, startPoint y: 212, endPoint x: 496, endPoint y: 219, distance: 162.7
click at [496, 219] on div "Snapshot ID 9be2c030-7a53-4701-9e88-20b39caca4b1" at bounding box center [596, 213] width 384 height 20
copy div "9be2c030-7a53-4701-9e88-20b39caca4b1"
drag, startPoint x: 493, startPoint y: 55, endPoint x: 426, endPoint y: 55, distance: 67.3
click at [493, 55] on div "APEX_MMS_Qualcomm Q325_DOOH_Video_1080x1920_Ströer for MediaMarktSaturn" at bounding box center [399, 60] width 778 height 32
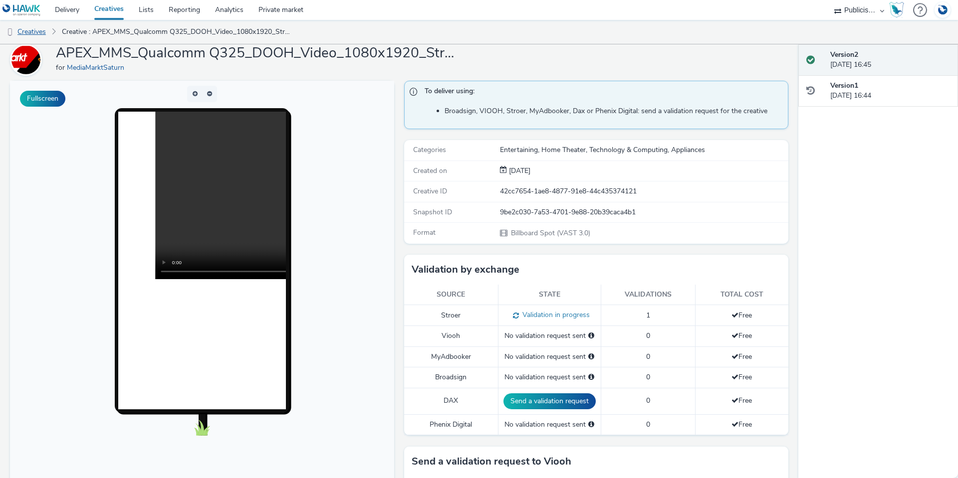
click at [34, 29] on link "Creatives" at bounding box center [25, 32] width 51 height 24
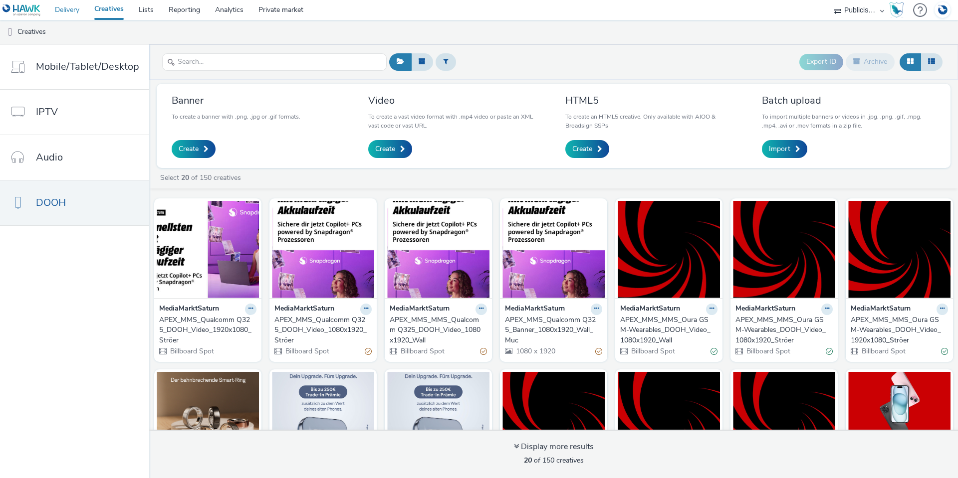
click at [77, 12] on link "Delivery" at bounding box center [66, 10] width 39 height 20
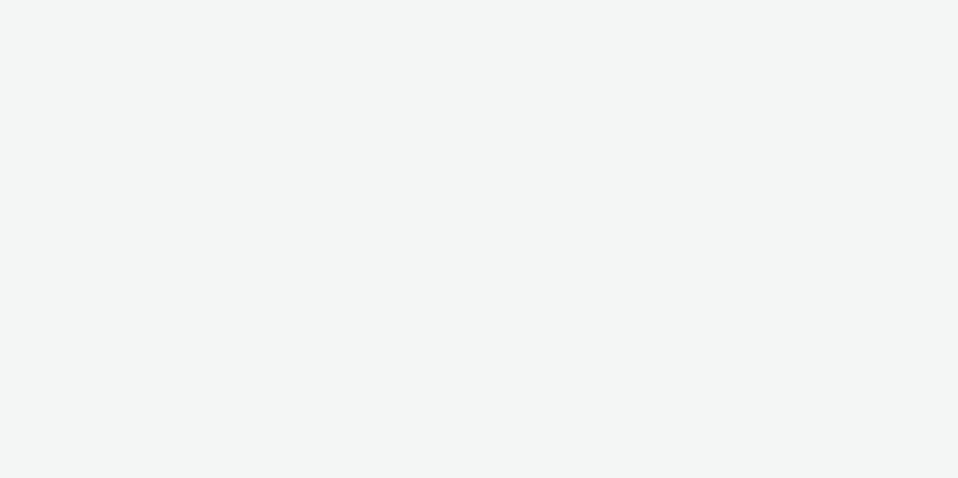
select select "a1548b1e-0fde-418e-992c-2e089afb3761"
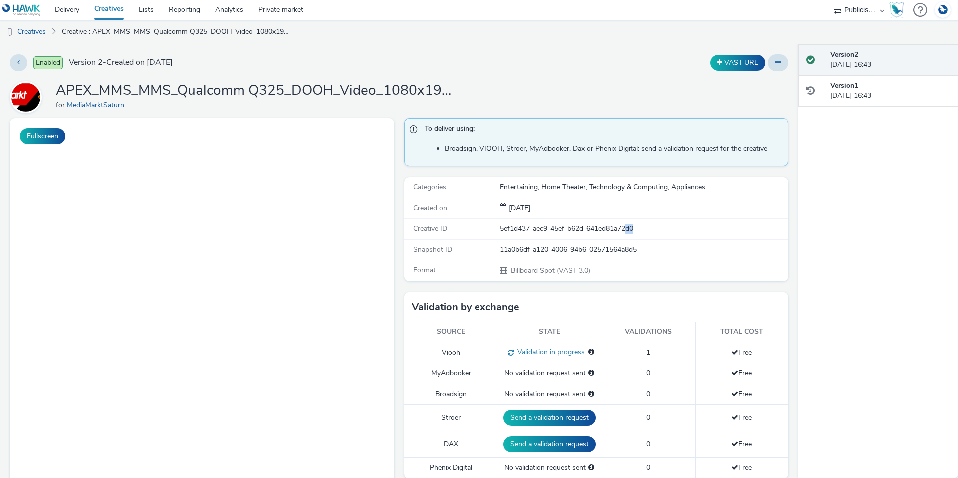
drag, startPoint x: 641, startPoint y: 237, endPoint x: 624, endPoint y: 238, distance: 17.5
click at [623, 238] on div "Creative ID 5ef1d437-aec9-45ef-b62d-641ed81a72d0" at bounding box center [596, 229] width 384 height 20
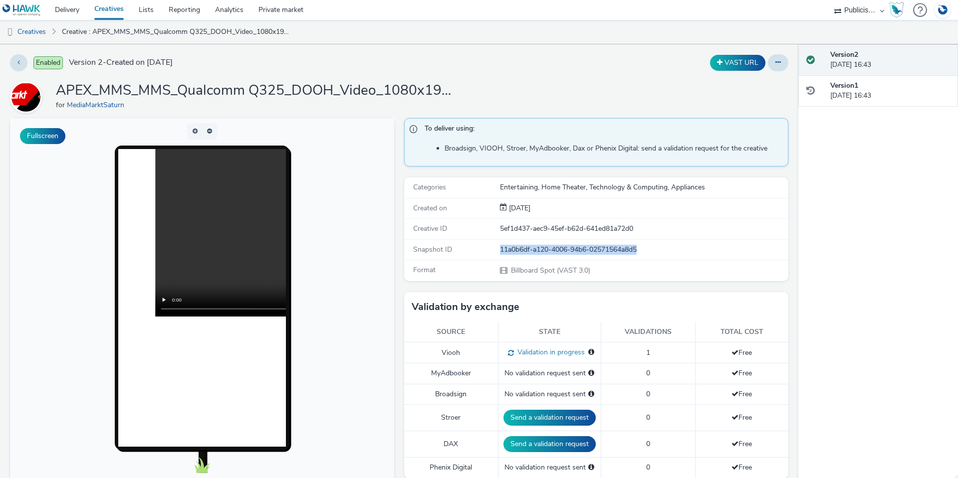
drag, startPoint x: 649, startPoint y: 248, endPoint x: 496, endPoint y: 252, distance: 153.2
click at [500, 252] on div "11a0b6df-a120-4006-94b6-02571564a8d5" at bounding box center [643, 250] width 287 height 10
copy div "11a0b6df-a120-4006-94b6-02571564a8d5"
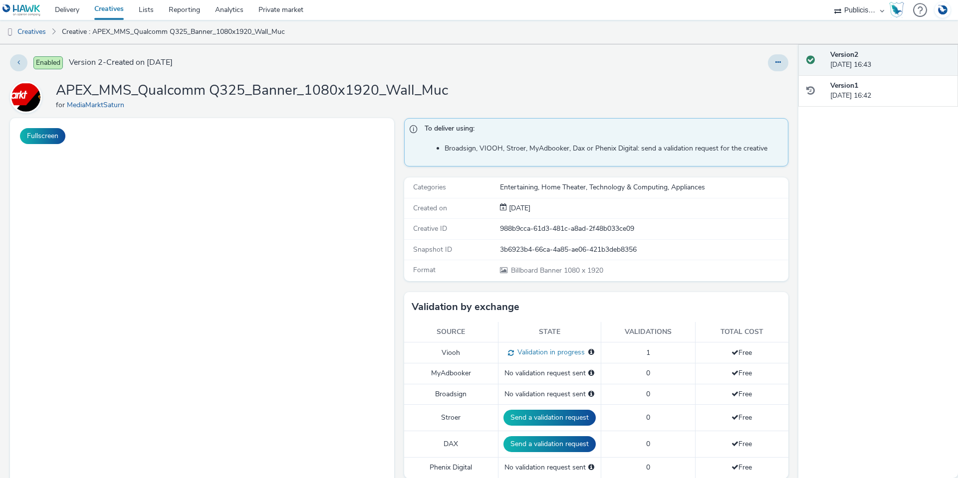
select select "a1548b1e-0fde-418e-992c-2e089afb3761"
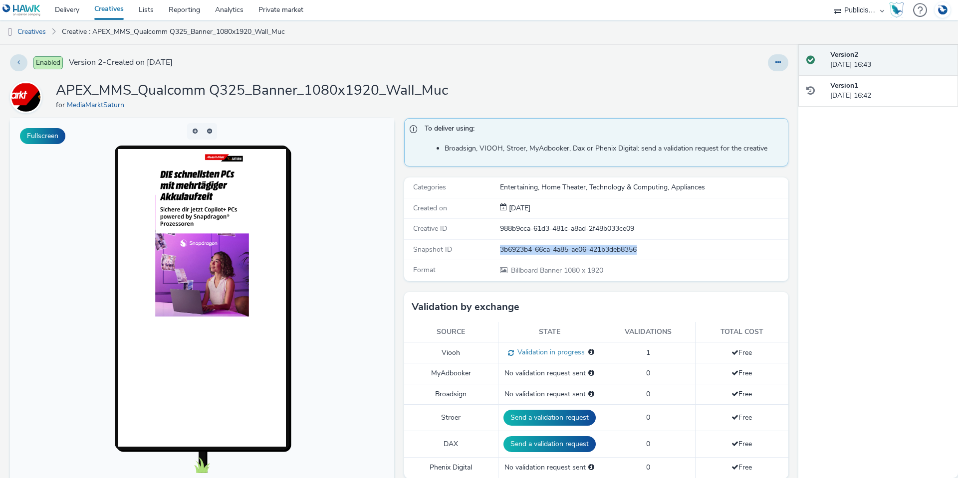
drag, startPoint x: 641, startPoint y: 246, endPoint x: 479, endPoint y: 248, distance: 162.1
click at [479, 248] on div "Snapshot ID 3b6923b4-66ca-4a85-ae06-421b3deb8356" at bounding box center [596, 250] width 384 height 20
copy div "3b6923b4-66ca-4a85-ae06-421b3deb8356"
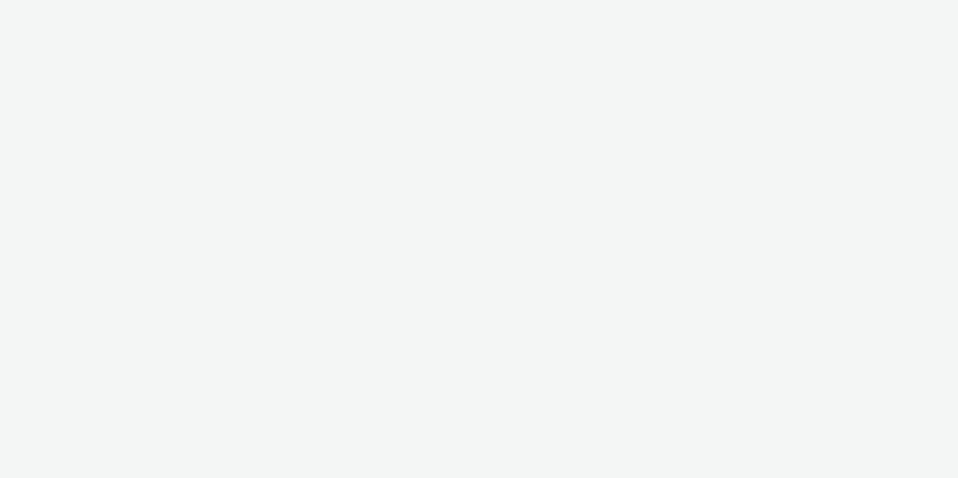
select select "a1548b1e-0fde-418e-992c-2e089afb3761"
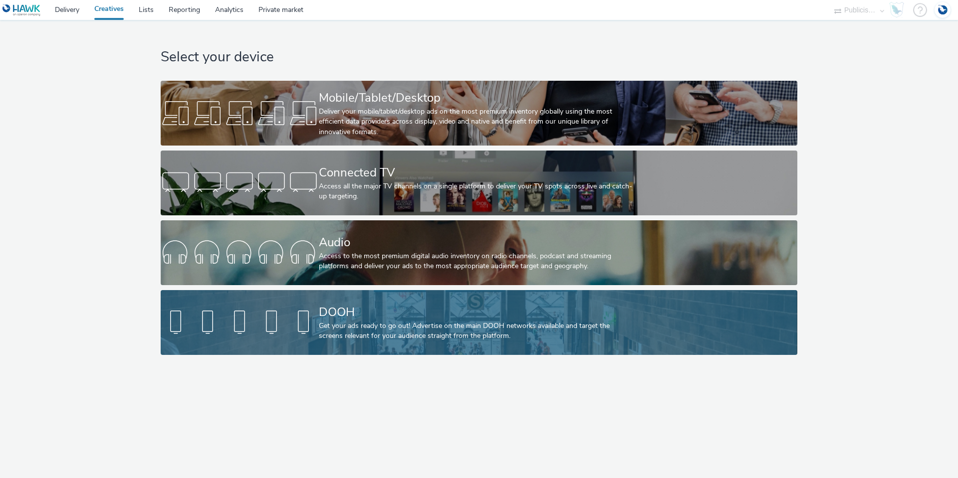
click at [351, 302] on div "DOOH Get your ads ready to go out! Advertise on the main DOOH networks availabl…" at bounding box center [477, 322] width 316 height 65
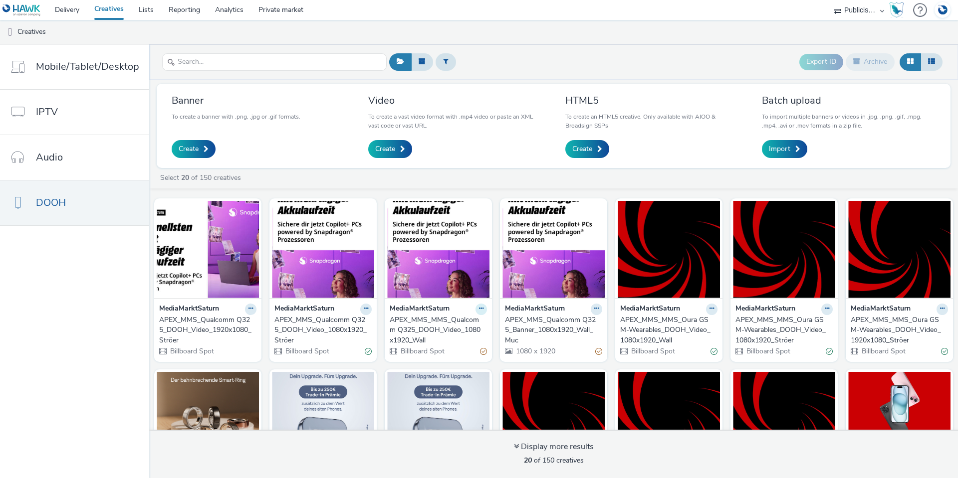
click at [479, 311] on icon at bounding box center [481, 309] width 4 height 6
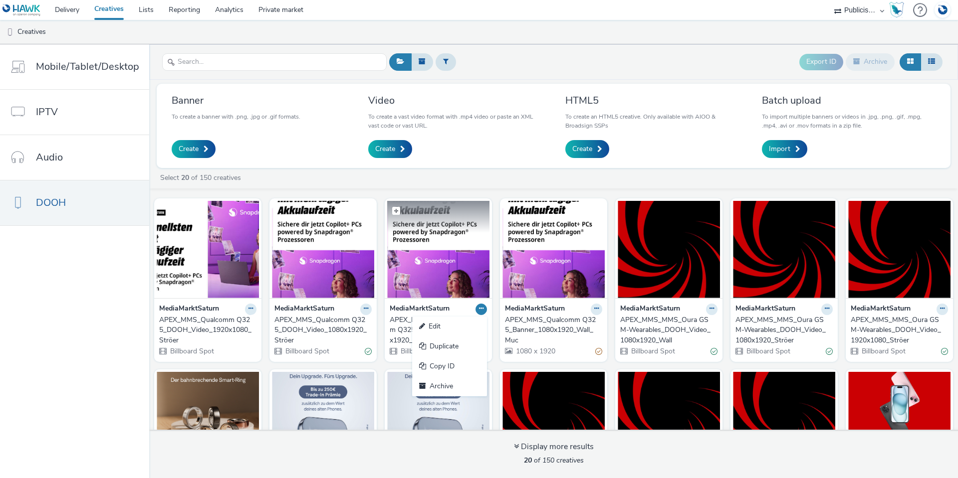
click at [404, 286] on img at bounding box center [438, 249] width 102 height 97
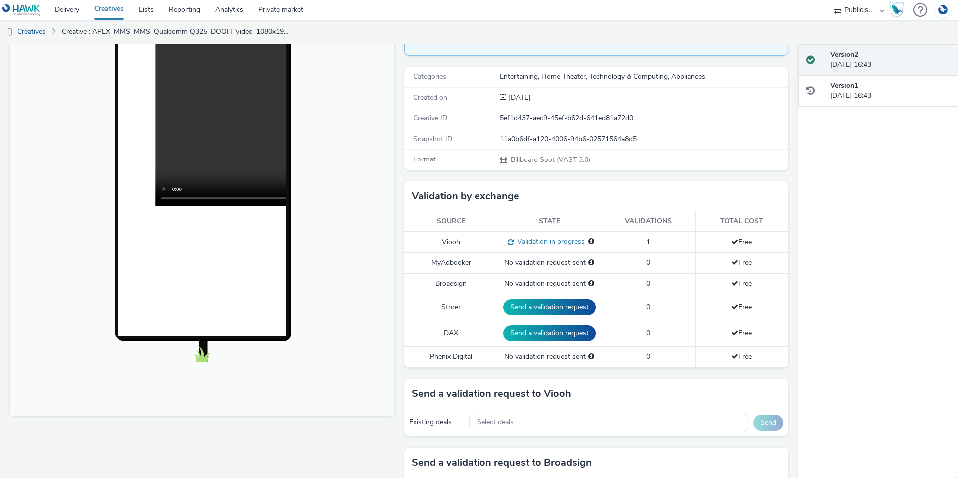
scroll to position [100, 0]
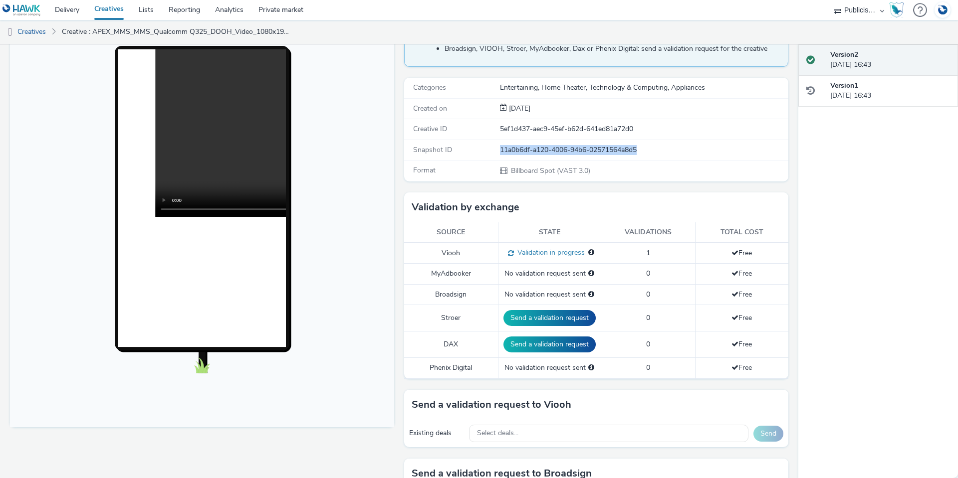
drag, startPoint x: 646, startPoint y: 150, endPoint x: 482, endPoint y: 158, distance: 163.8
click at [482, 158] on div "Snapshot ID 11a0b6df-a120-4006-94b6-02571564a8d5" at bounding box center [596, 150] width 384 height 20
copy div "11a0b6df-a120-4006-94b6-02571564a8d5"
click at [38, 28] on link "Creatives" at bounding box center [25, 32] width 51 height 24
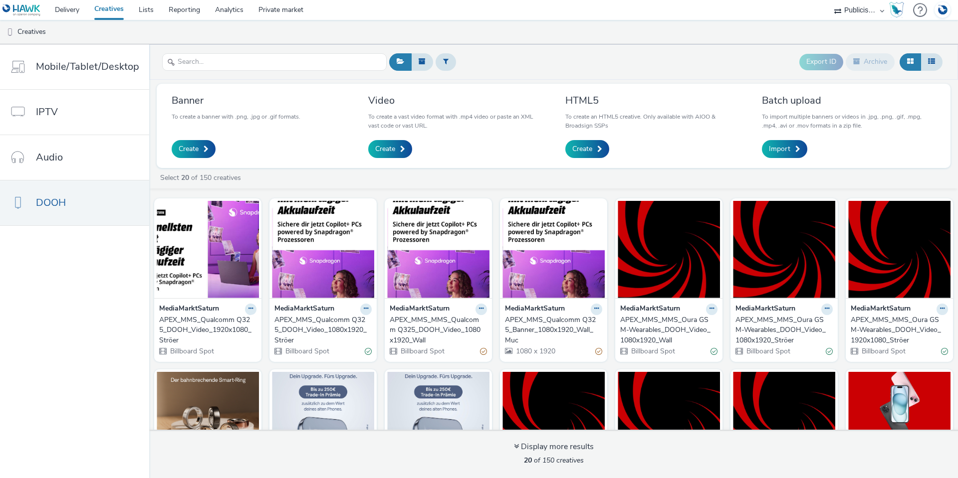
click at [295, 324] on div "APEX_MMS_Qualcomm Q325_DOOH_Video_1080x1920_Ströer" at bounding box center [320, 330] width 93 height 30
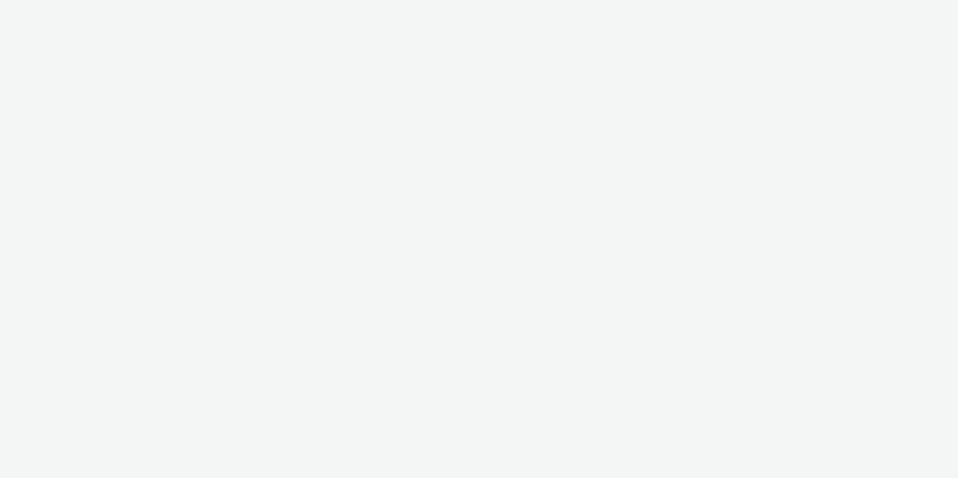
select select "a1548b1e-0fde-418e-992c-2e089afb3761"
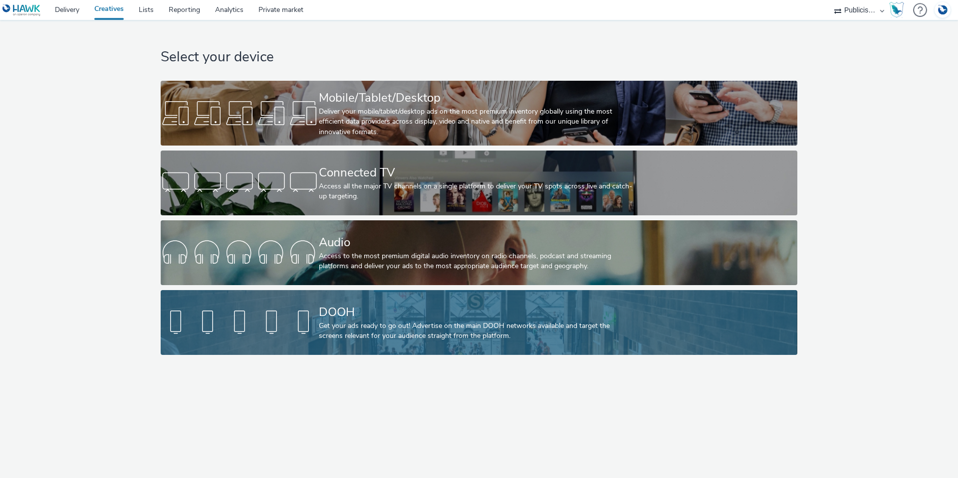
click at [386, 332] on div "Get your ads ready to go out! Advertise on the main DOOH networks available and…" at bounding box center [477, 331] width 316 height 20
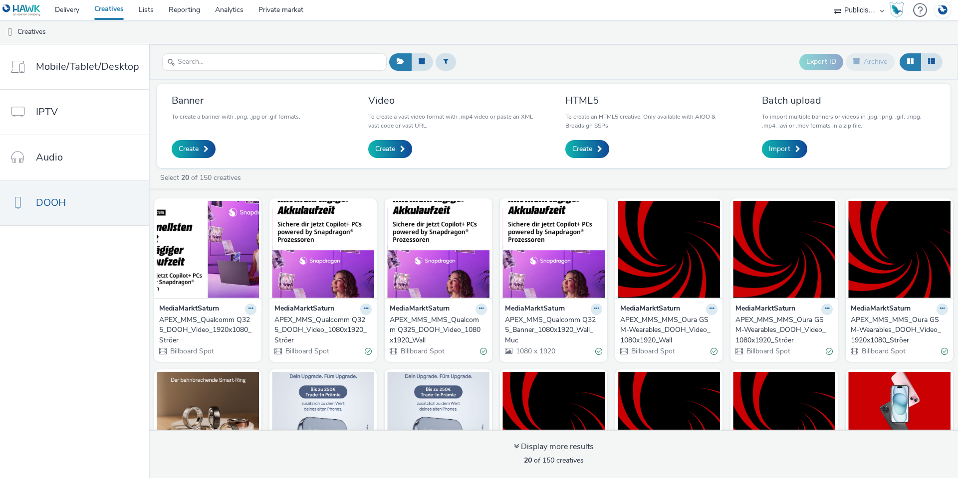
click at [203, 323] on div "APEX_MMS_Qualcomm Q325_DOOH_Video_1920x1080_Ströer" at bounding box center [205, 330] width 93 height 30
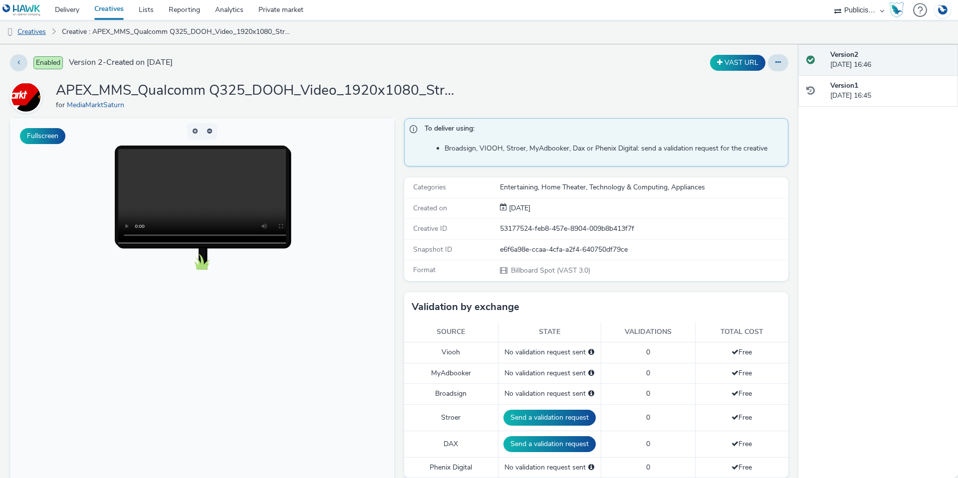
click at [33, 28] on link "Creatives" at bounding box center [25, 32] width 51 height 24
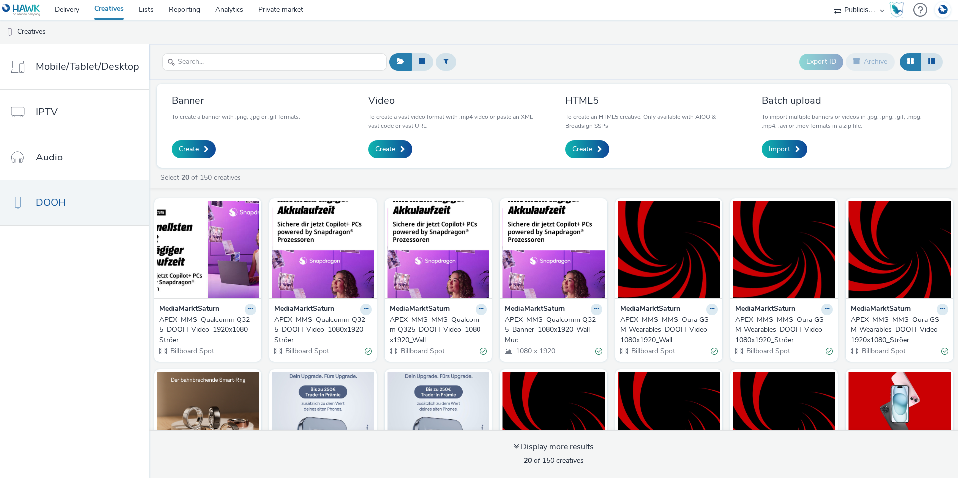
click at [552, 324] on div "APEX_MMS_Qualcomm Q325_Banner_1080x1920_Wall_Muc" at bounding box center [551, 330] width 93 height 30
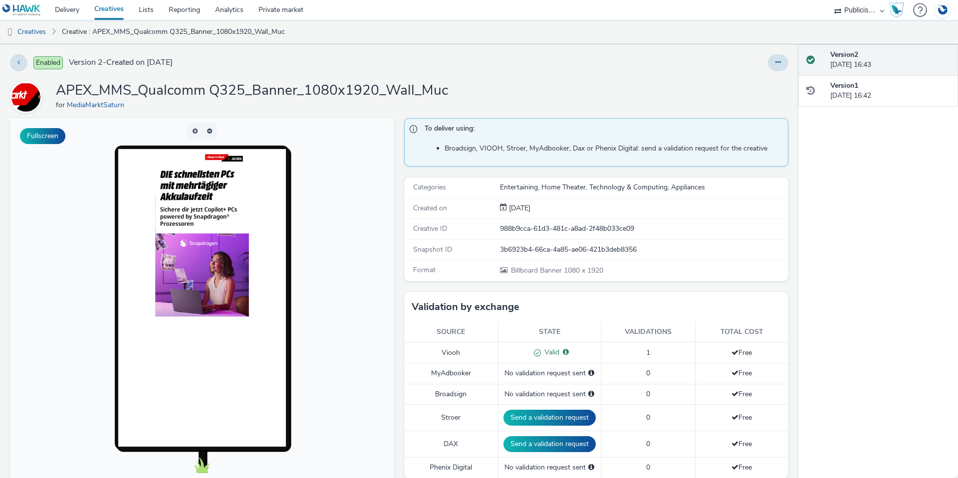
scroll to position [50, 0]
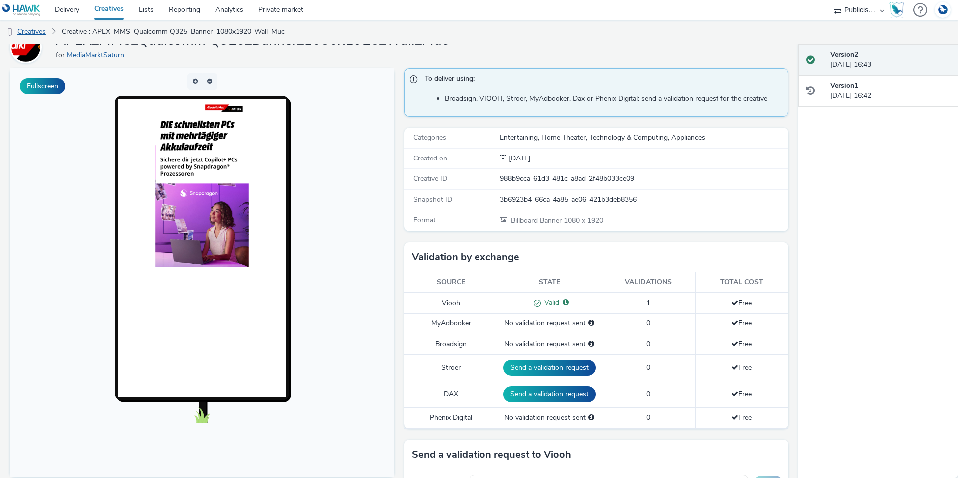
click at [27, 34] on link "Creatives" at bounding box center [25, 32] width 51 height 24
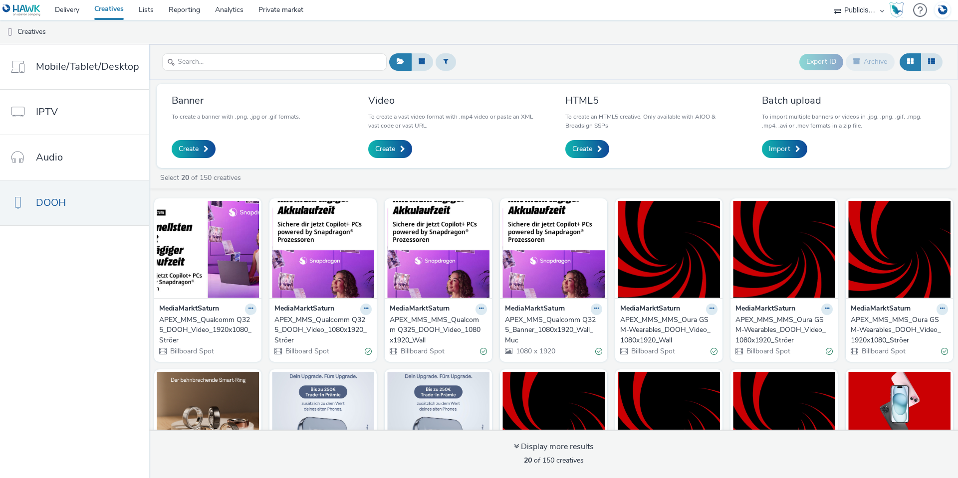
click at [212, 320] on div "APEX_MMS_Qualcomm Q325_DOOH_Video_1920x1080_Ströer" at bounding box center [205, 330] width 93 height 30
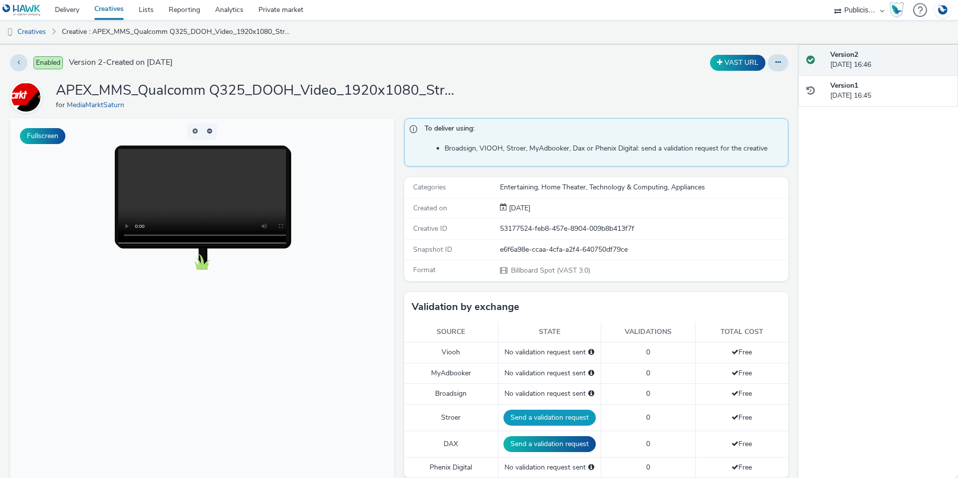
click at [539, 421] on button "Send a validation request" at bounding box center [549, 418] width 92 height 16
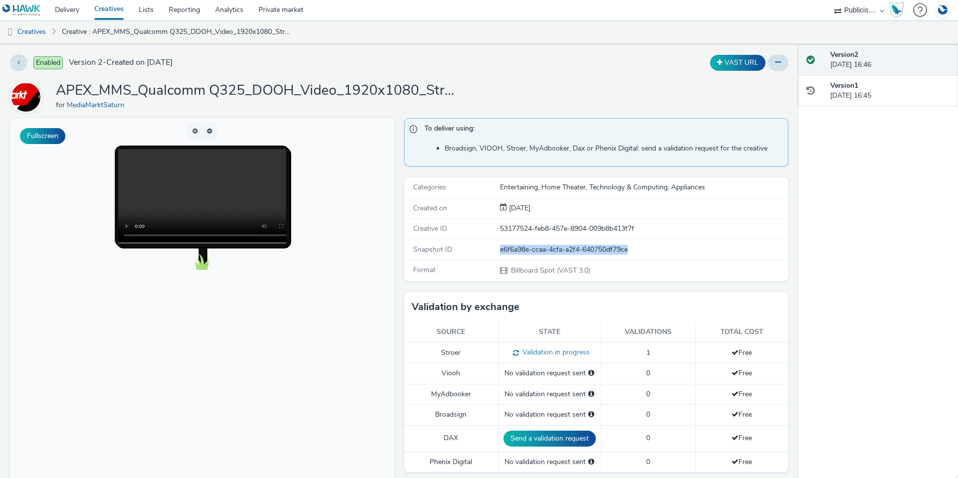
drag, startPoint x: 633, startPoint y: 251, endPoint x: 491, endPoint y: 252, distance: 142.2
click at [491, 252] on div "Snapshot ID e6f6a98e-ccaa-4cfa-a2f4-640750df79ce" at bounding box center [596, 250] width 384 height 20
copy div "e6f6a98e-ccaa-4cfa-a2f4-640750df79ce"
click at [71, 9] on link "Delivery" at bounding box center [66, 10] width 39 height 20
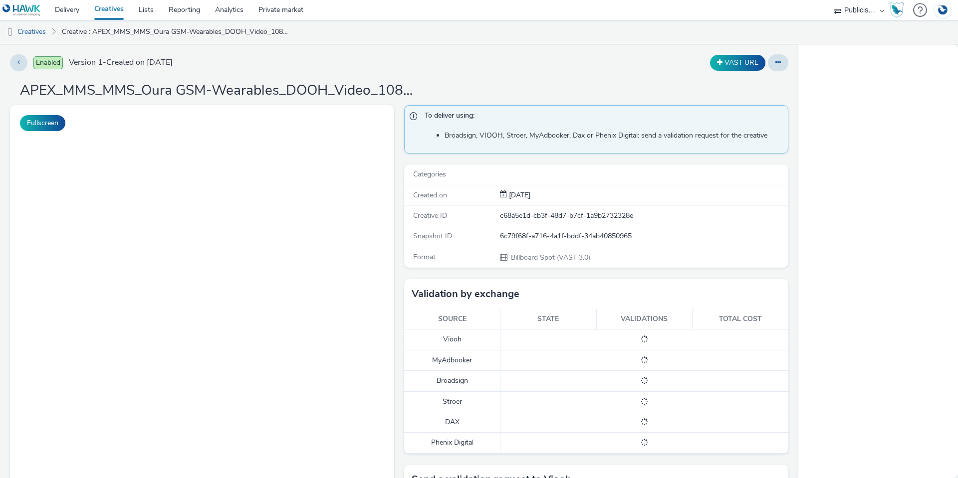
select select "a1548b1e-0fde-418e-992c-2e089afb3761"
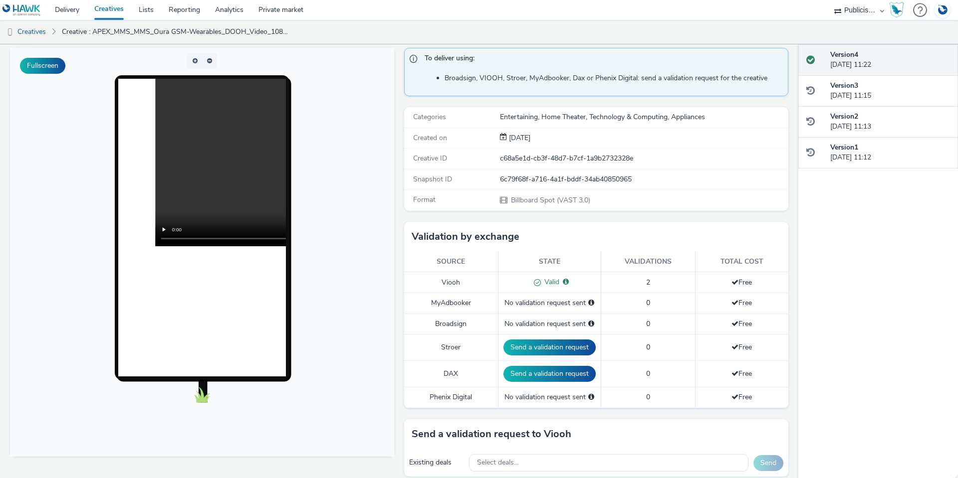
scroll to position [43, 0]
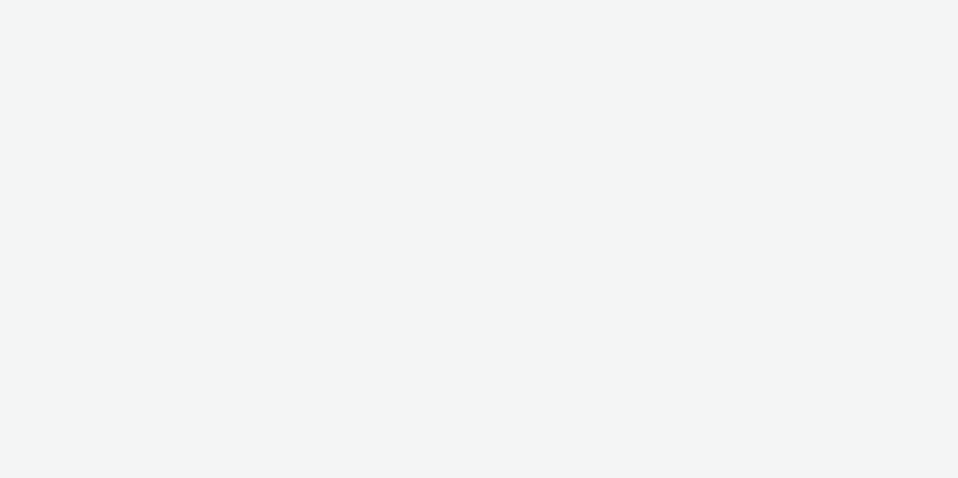
select select "c14206b5-f91a-4a47-b906-eb0b53462d55"
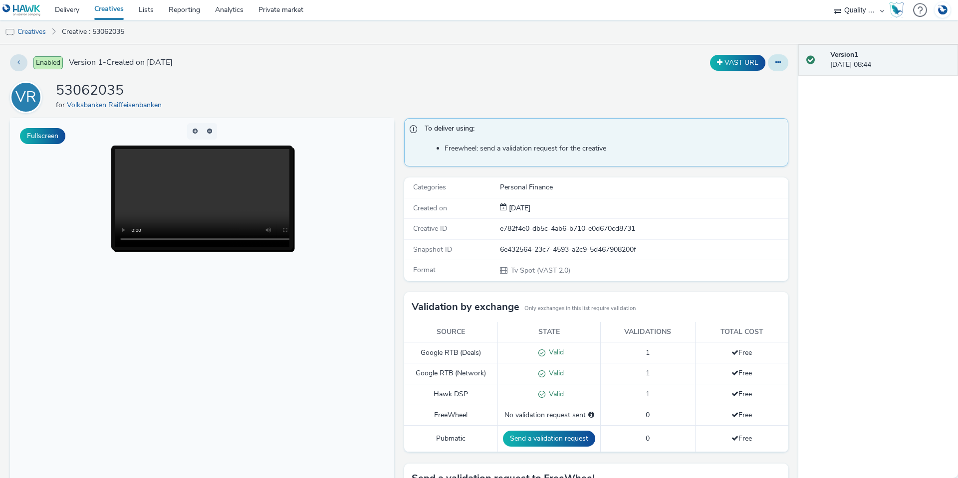
click at [775, 64] on icon at bounding box center [777, 62] width 5 height 7
click at [743, 83] on link "Edit" at bounding box center [750, 83] width 75 height 20
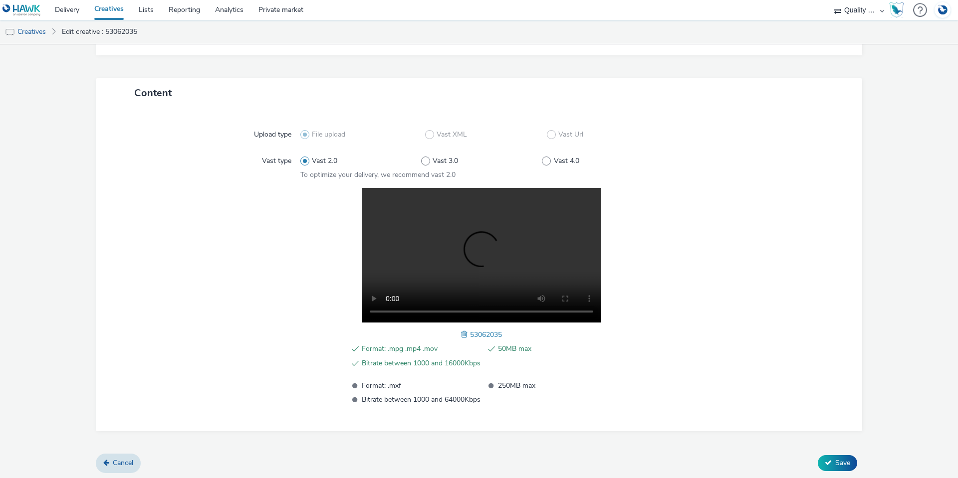
scroll to position [194, 0]
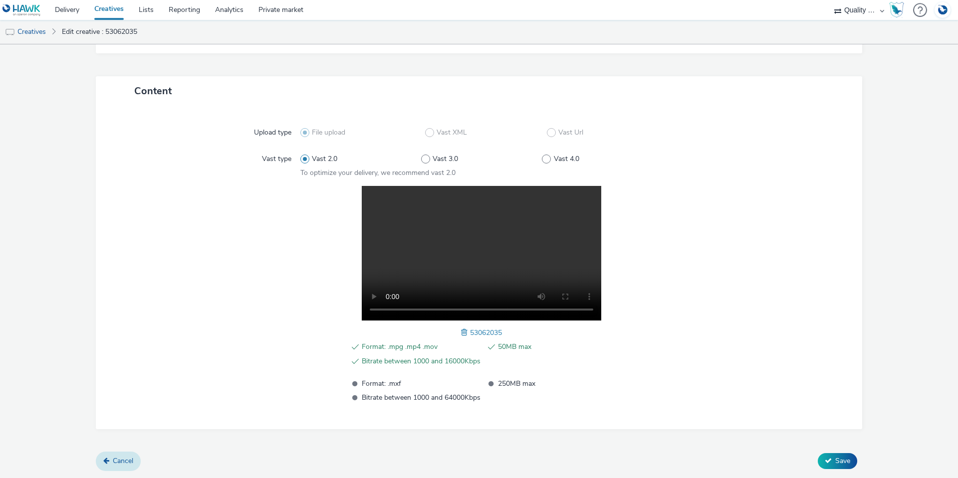
click at [114, 457] on span "Cancel" at bounding box center [123, 460] width 20 height 9
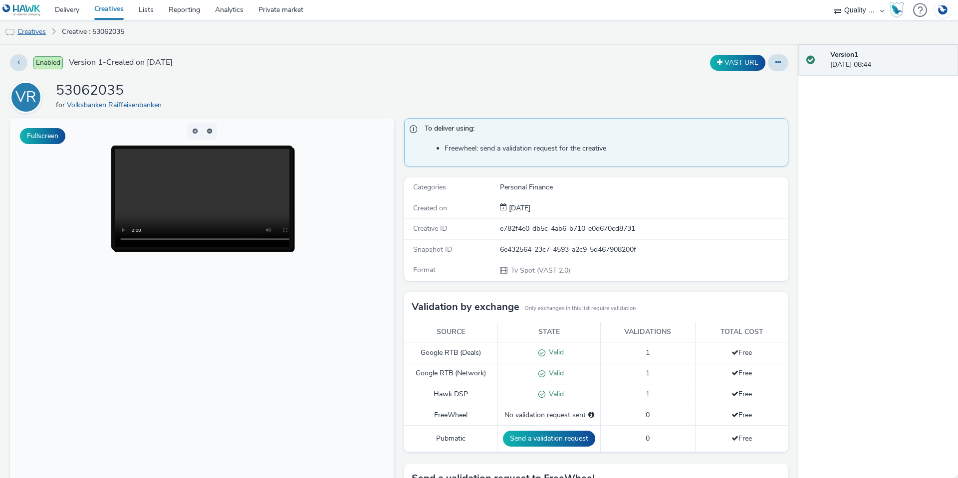
click at [30, 34] on link "Creatives" at bounding box center [25, 32] width 51 height 24
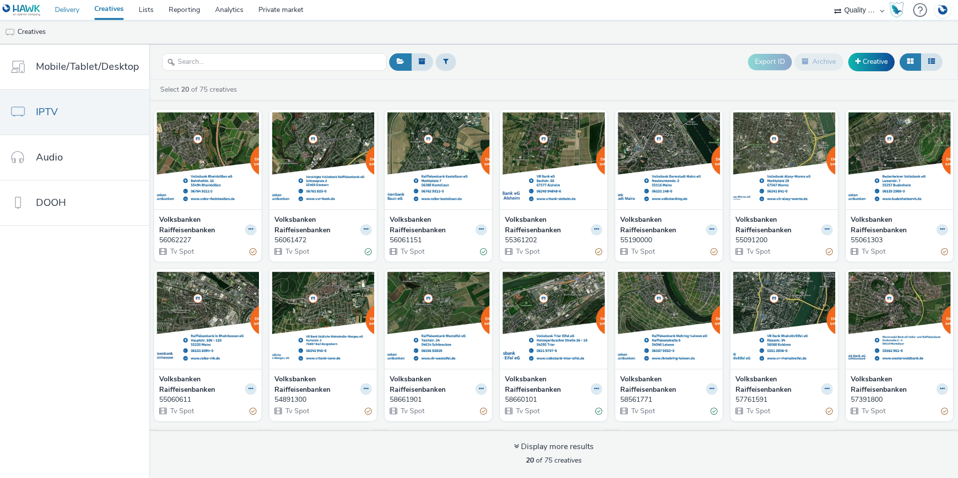
click at [66, 12] on link "Delivery" at bounding box center [66, 10] width 39 height 20
